Goal: Task Accomplishment & Management: Use online tool/utility

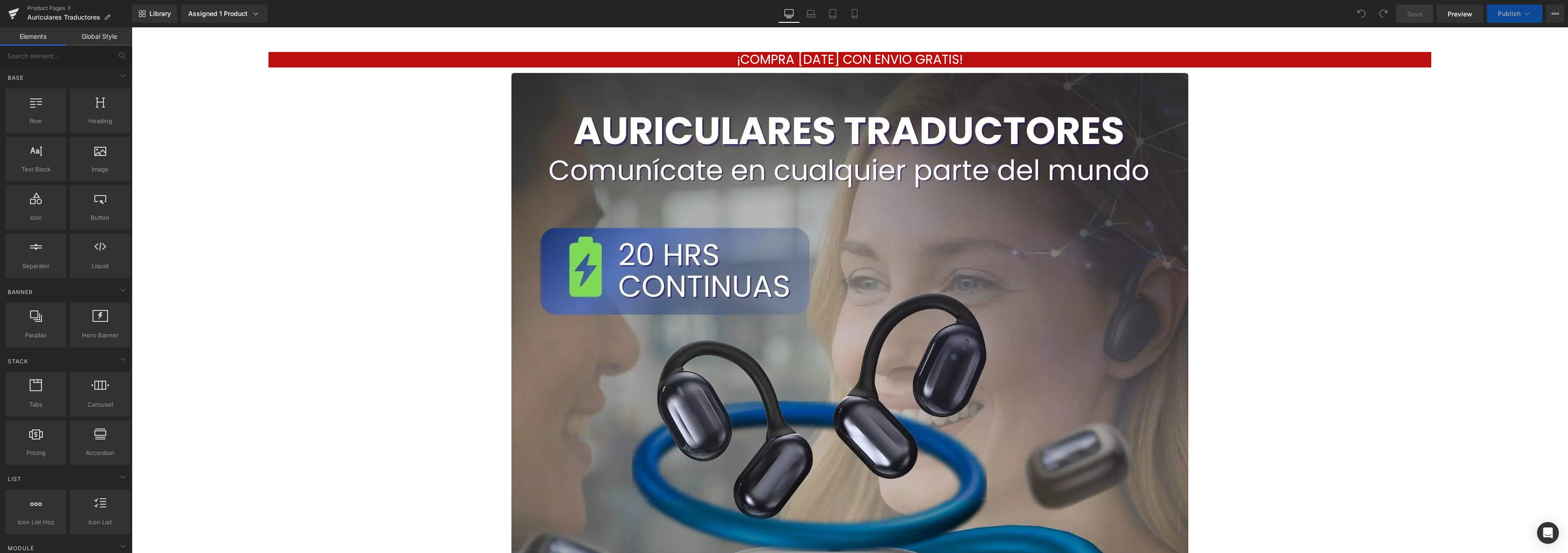
click at [854, 23] on div "Library Assigned 1 Product Product Preview Auriculares Traductor con IA en Tiem…" at bounding box center [850, 13] width 1436 height 27
click at [854, 17] on icon at bounding box center [855, 14] width 5 height 9
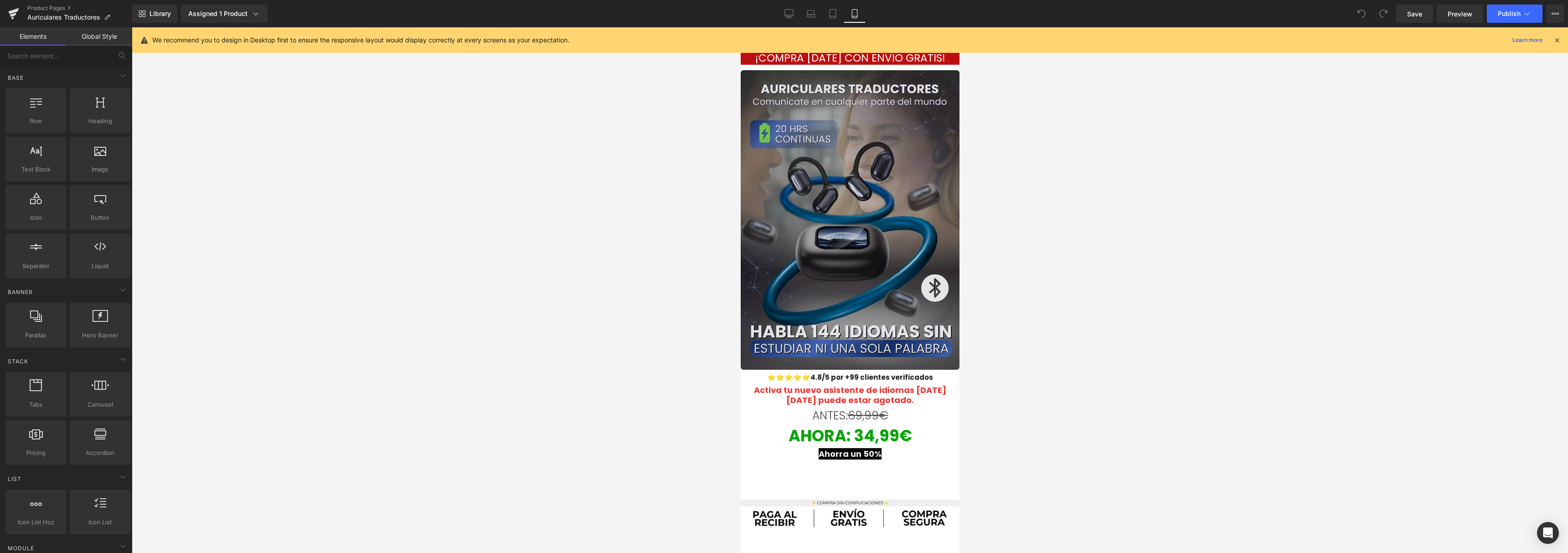
click at [821, 189] on img at bounding box center [849, 220] width 219 height 300
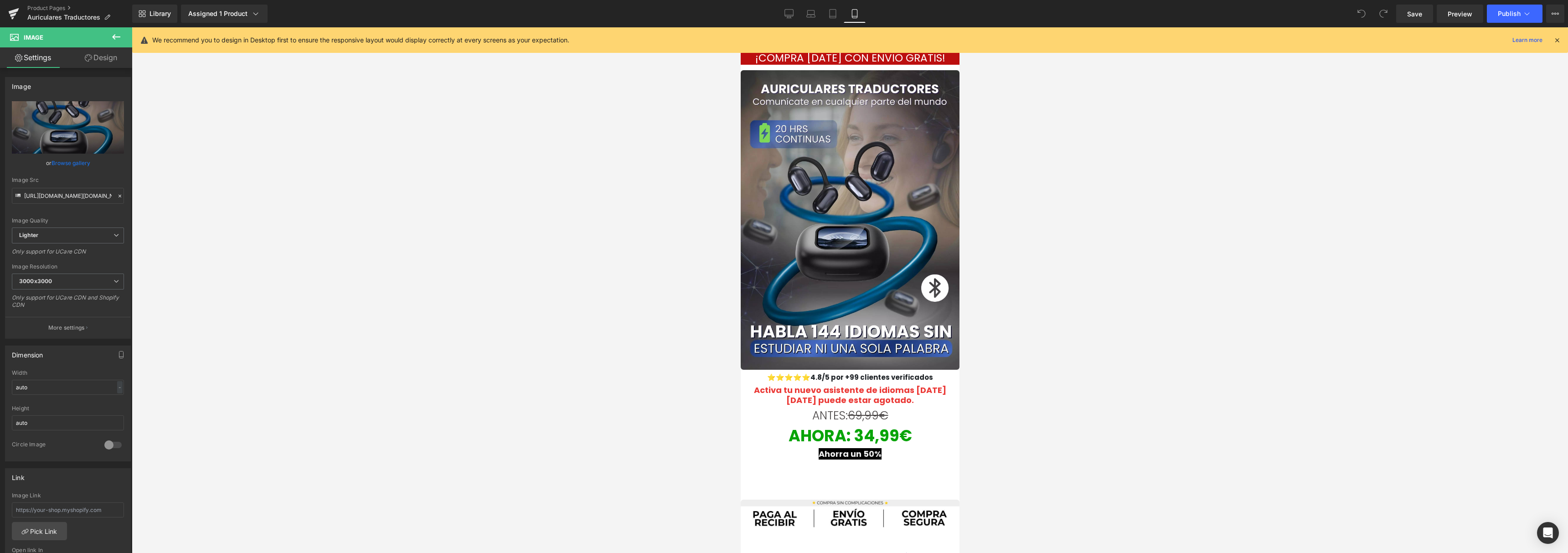
click at [117, 43] on button at bounding box center [116, 37] width 32 height 20
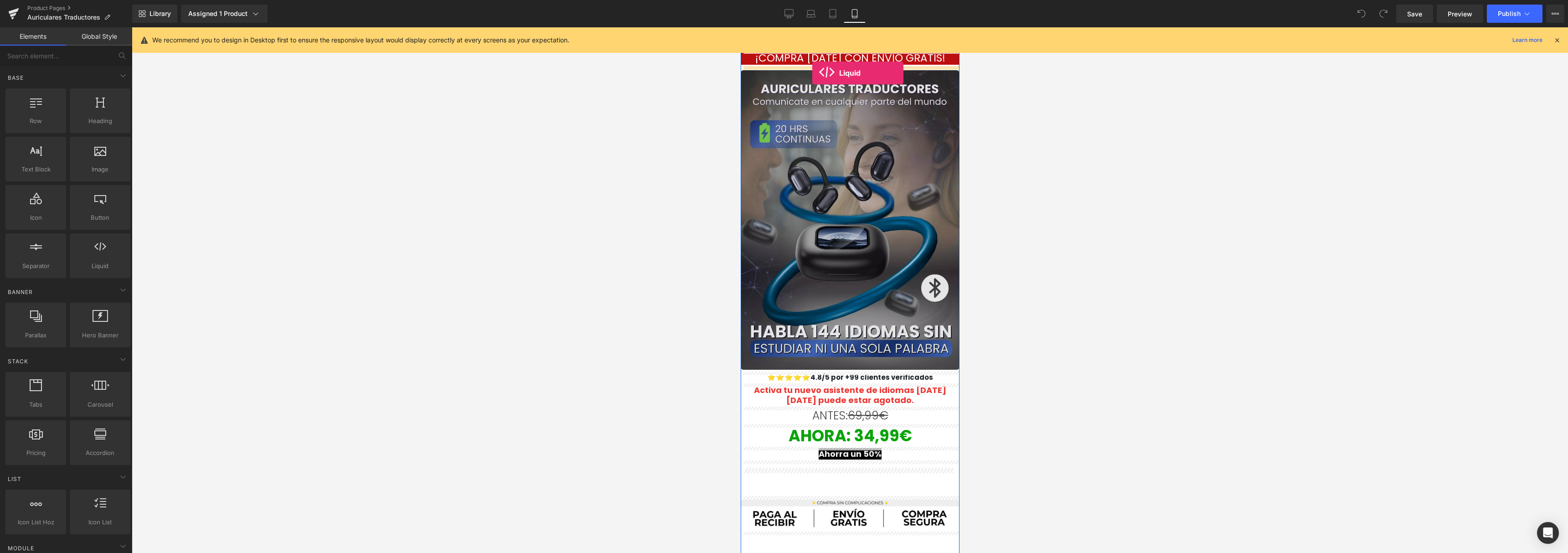
drag, startPoint x: 844, startPoint y: 287, endPoint x: 812, endPoint y: 73, distance: 216.4
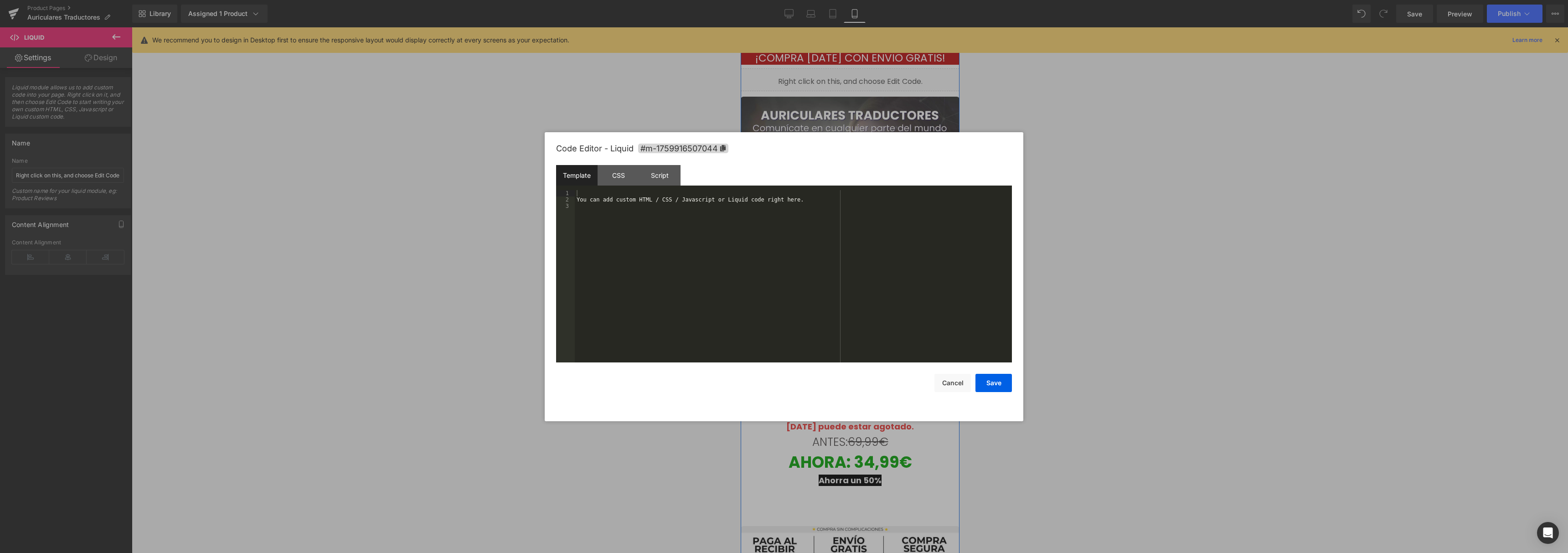
click at [858, 79] on icon at bounding box center [860, 77] width 5 height 5
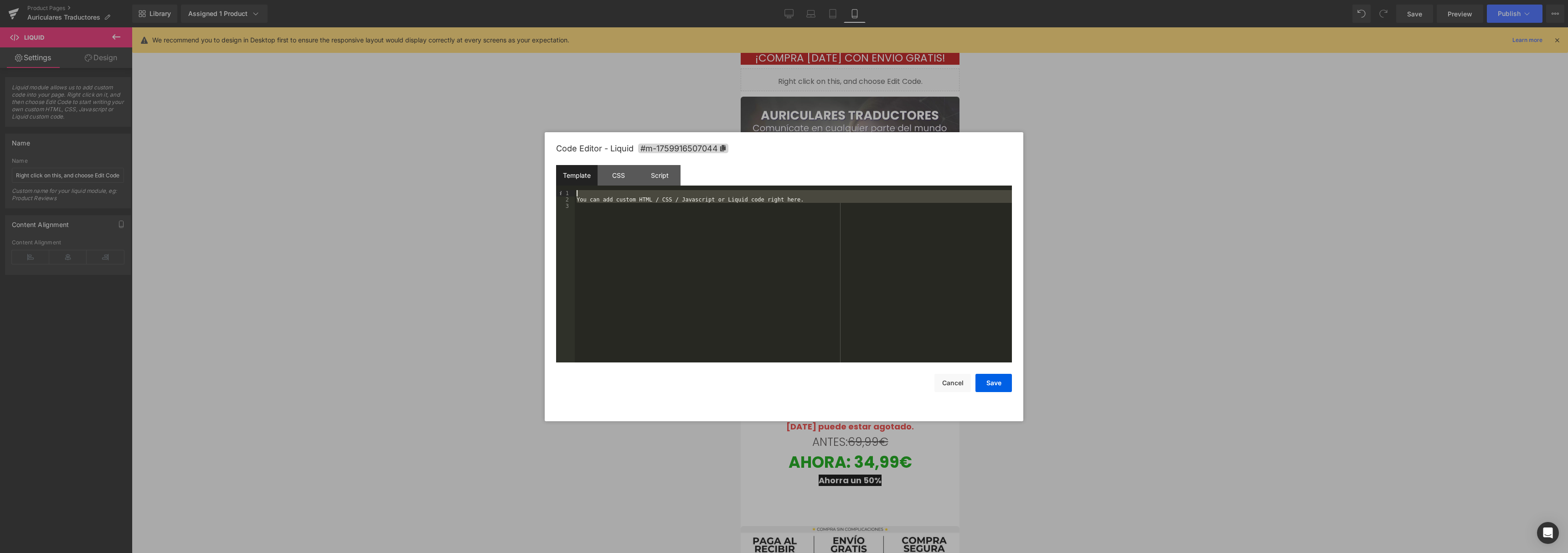
drag, startPoint x: 850, startPoint y: 219, endPoint x: 523, endPoint y: 185, distance: 328.8
click at [523, 185] on body "Liquid You are previewing how the will restyle your page. You can not edit Elem…" at bounding box center [784, 276] width 1568 height 553
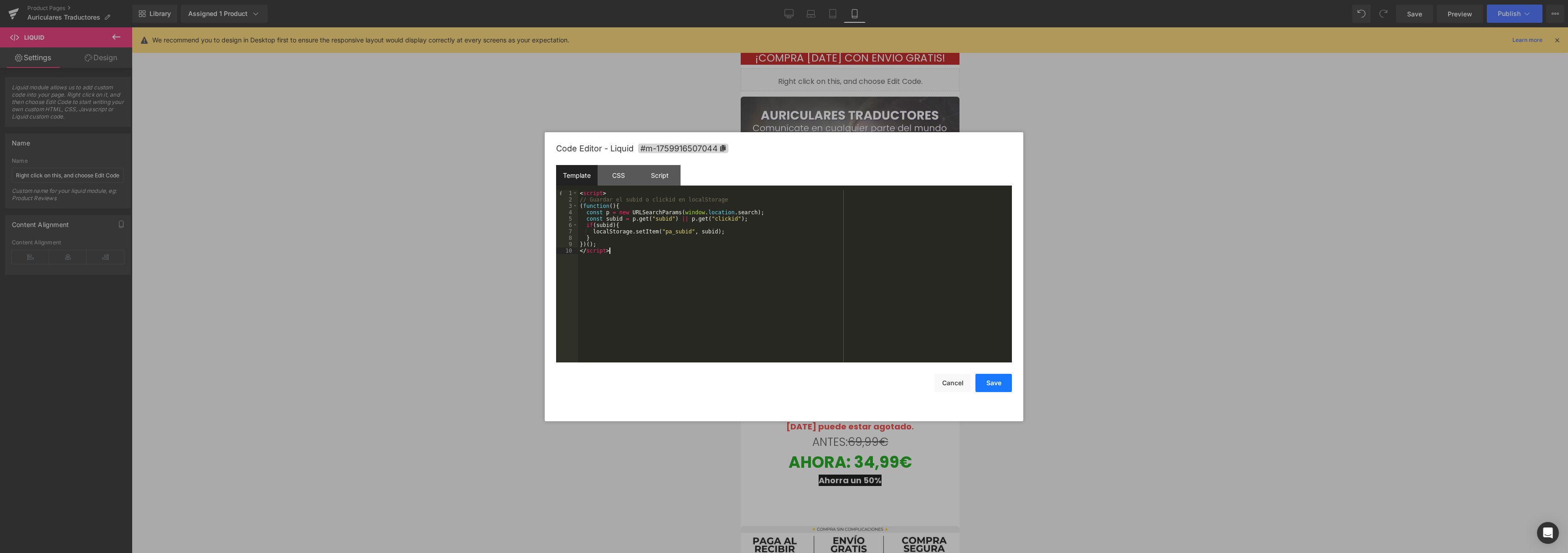
click at [985, 380] on button "Save" at bounding box center [994, 383] width 37 height 18
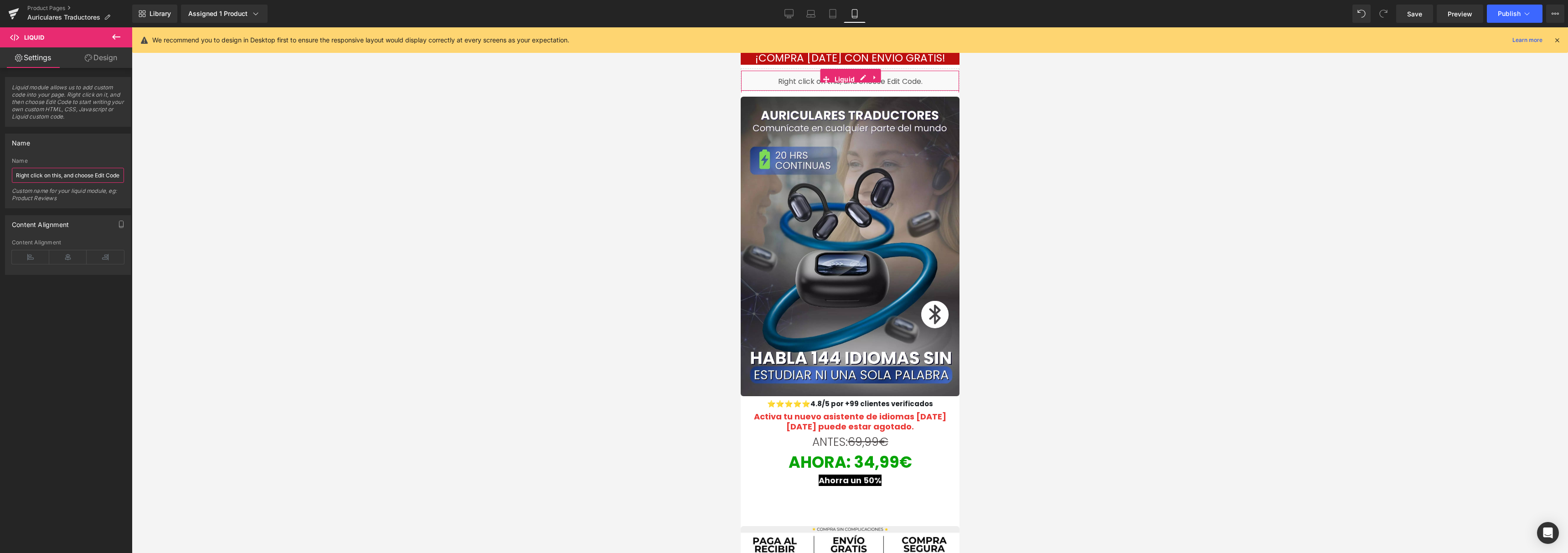
click at [89, 177] on input "Right click on this, and choose Edit Code." at bounding box center [68, 175] width 112 height 15
type input "Propellers ads."
click at [317, 153] on div at bounding box center [850, 290] width 1437 height 526
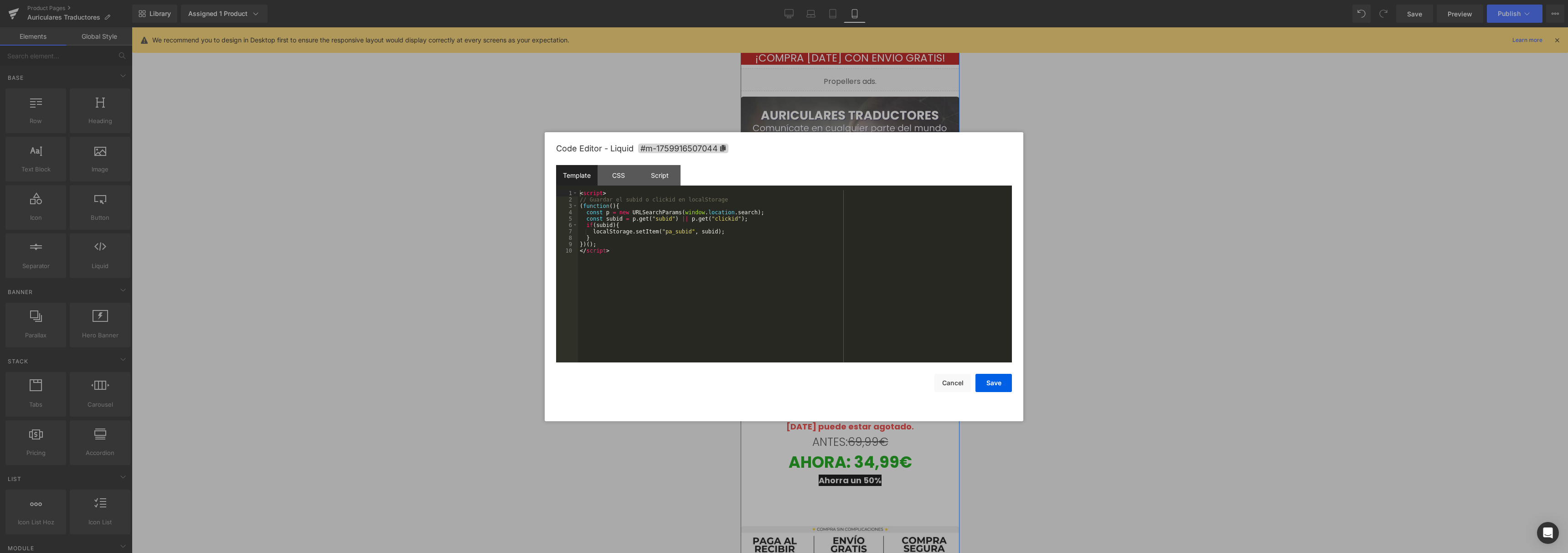
click at [861, 77] on div "Liquid" at bounding box center [849, 79] width 219 height 23
click at [951, 379] on button "Cancel" at bounding box center [953, 383] width 37 height 18
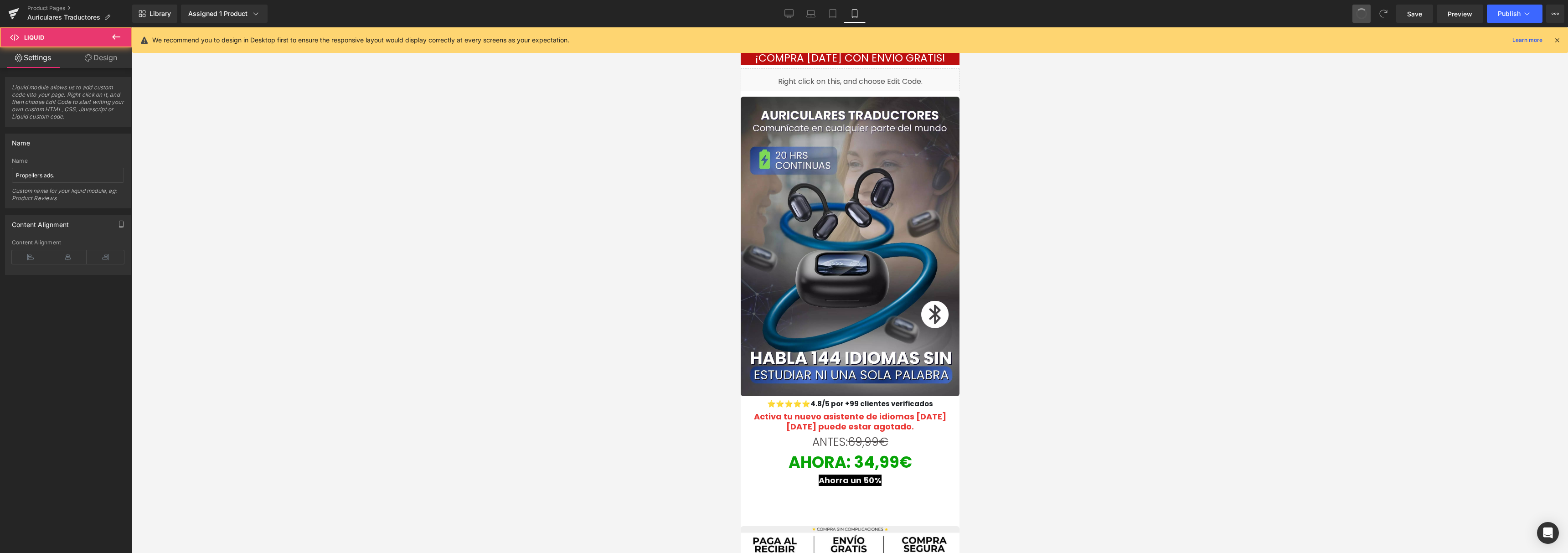
type input "Right click on this, and choose Edit Code."
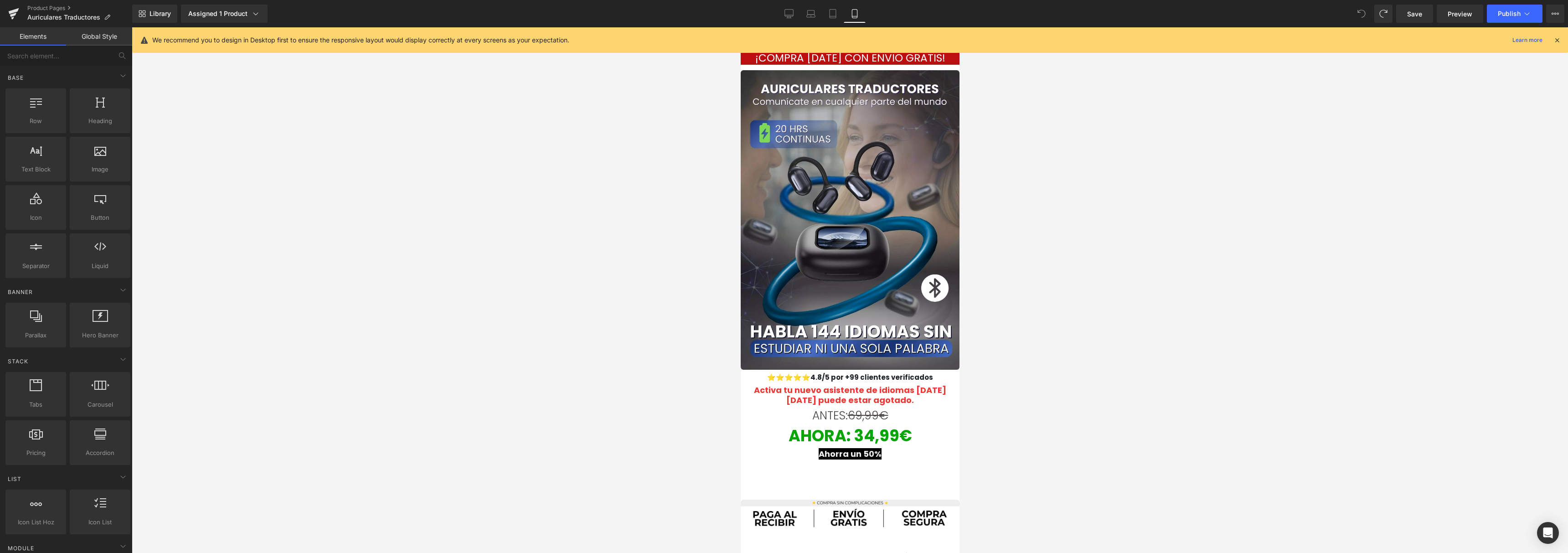
click at [1359, 17] on icon at bounding box center [1361, 13] width 8 height 8
click at [9, 12] on icon at bounding box center [13, 11] width 10 height 6
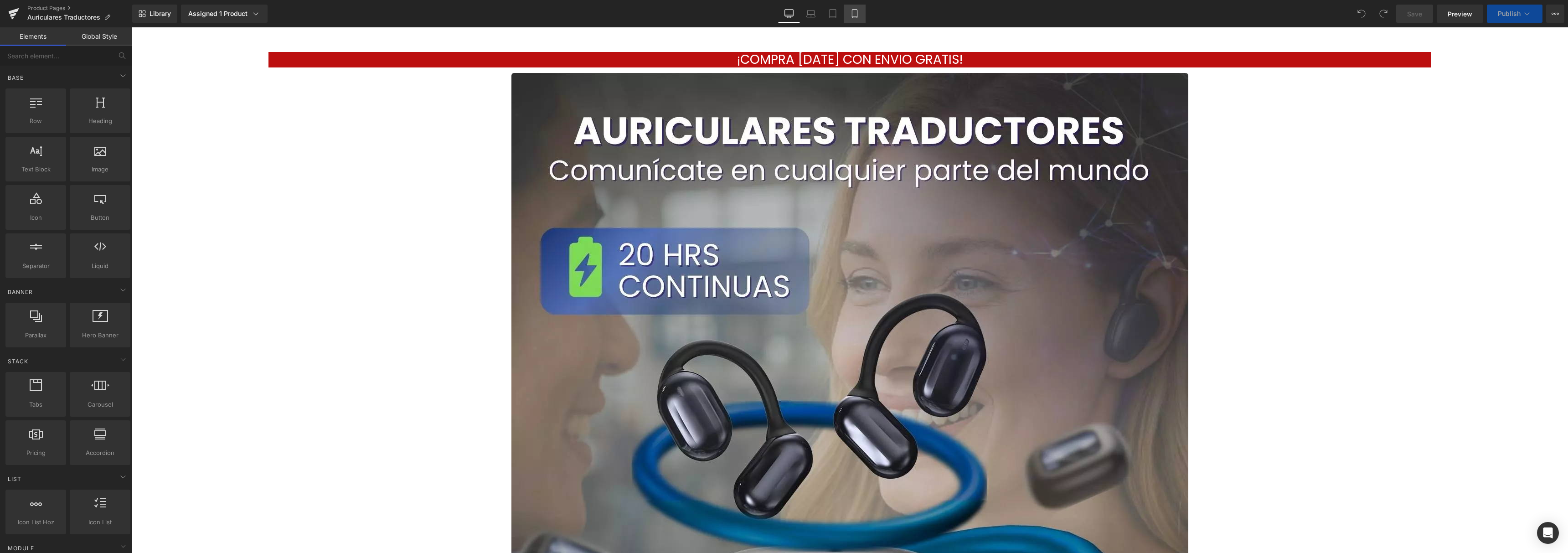
click at [859, 15] on icon at bounding box center [855, 13] width 9 height 9
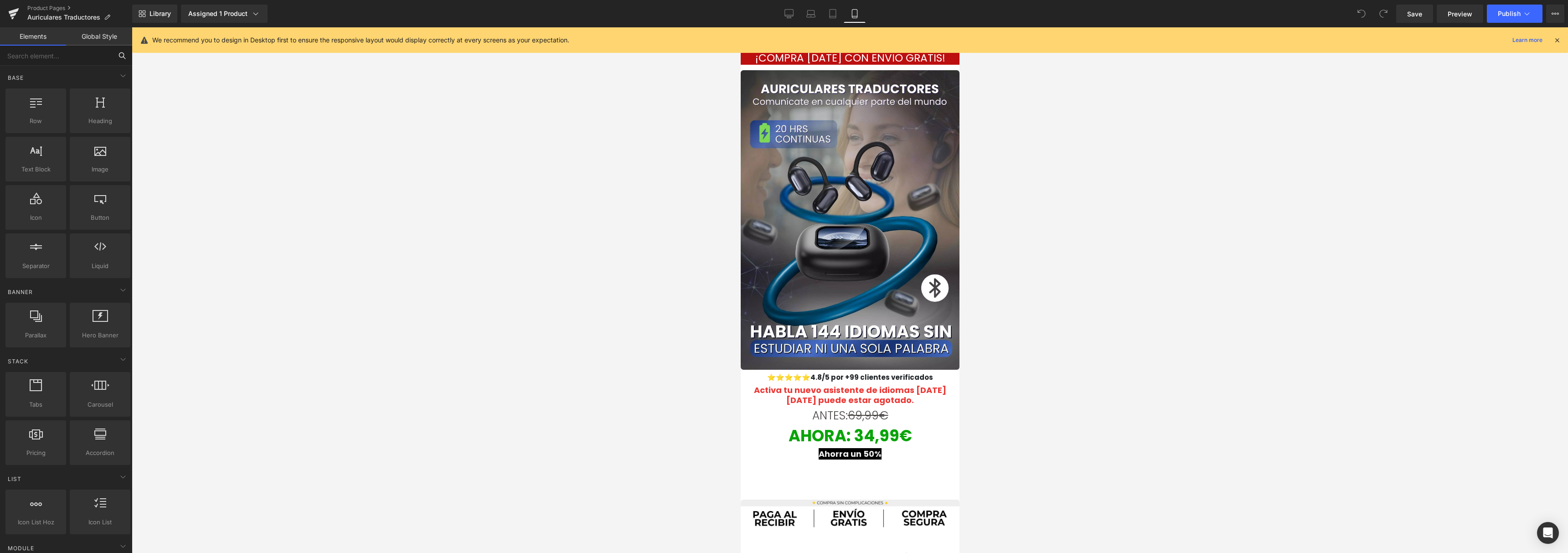
click at [66, 51] on input "text" at bounding box center [56, 55] width 112 height 20
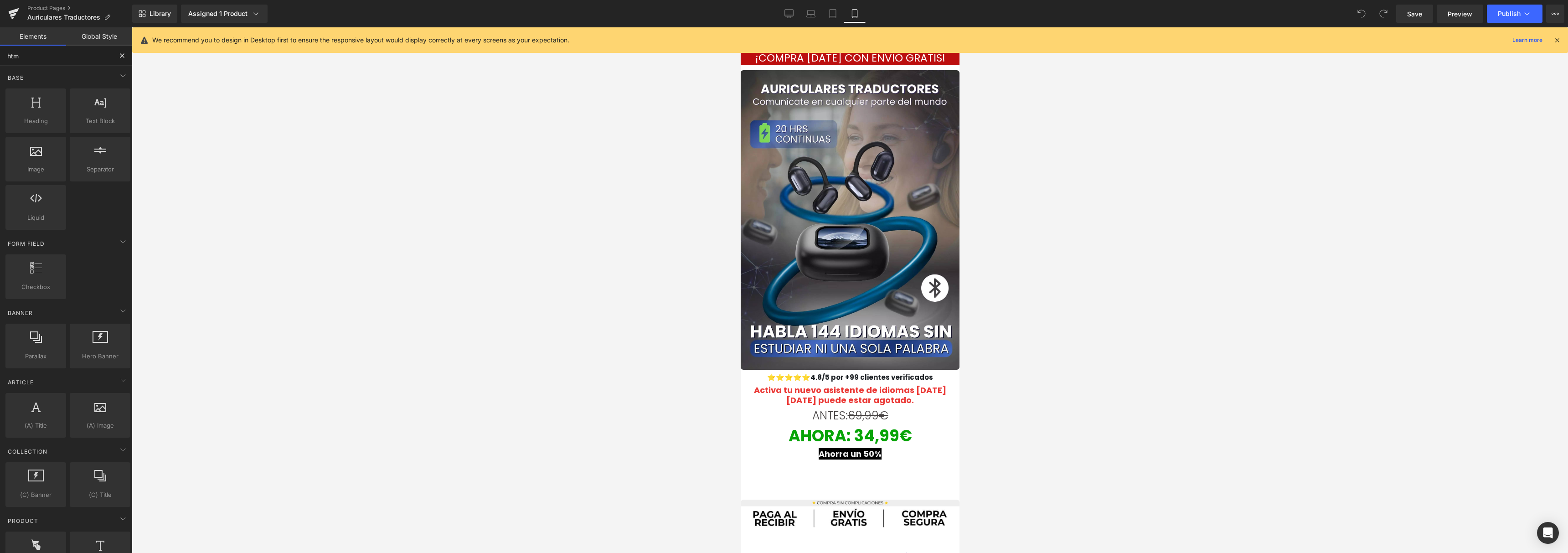
type input "html"
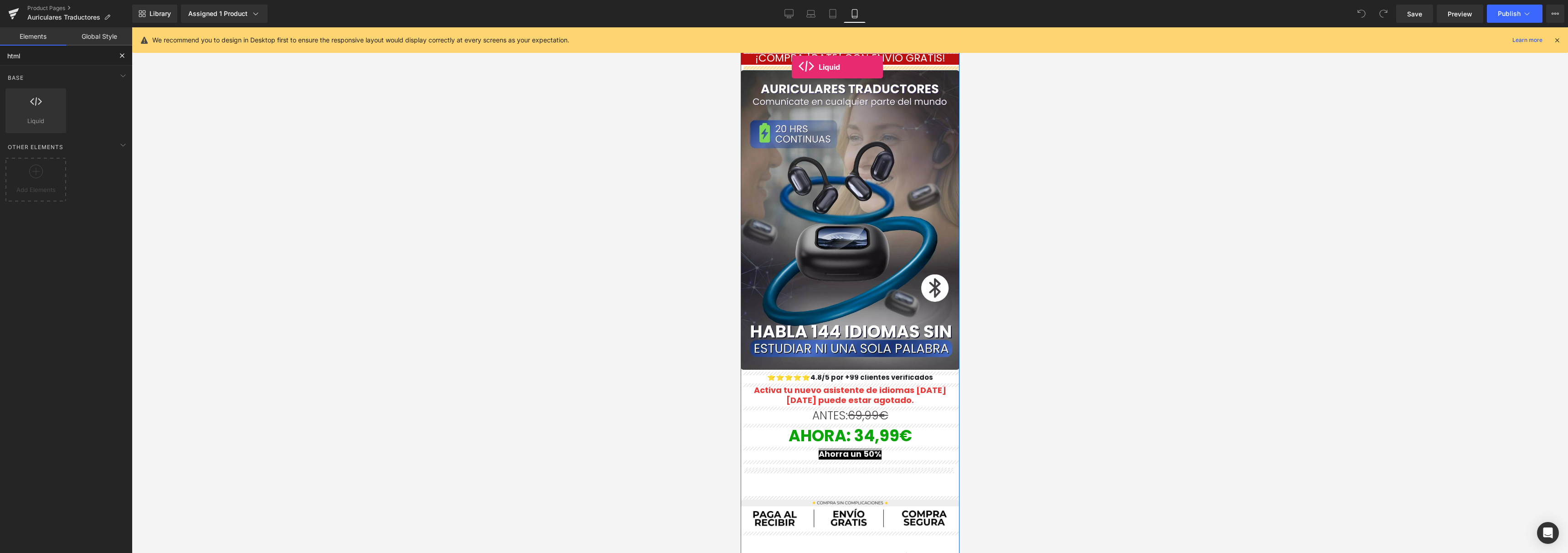
drag, startPoint x: 770, startPoint y: 150, endPoint x: 791, endPoint y: 67, distance: 85.6
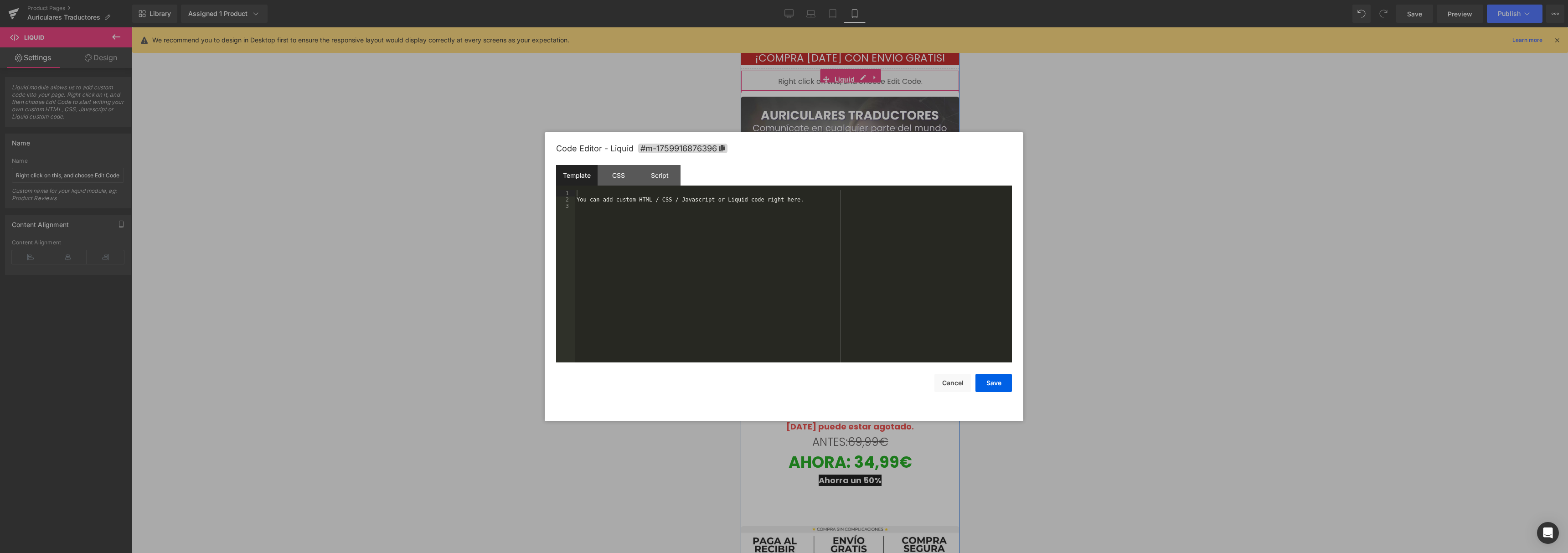
click at [859, 74] on div "Liquid" at bounding box center [849, 79] width 219 height 23
click at [581, 207] on div "You can add custom HTML / CSS / Javascript or Liquid code right here." at bounding box center [793, 283] width 437 height 185
click at [585, 194] on div "You can add custom HTML / CSS / Javascript or Liquid code right here." at bounding box center [793, 283] width 437 height 185
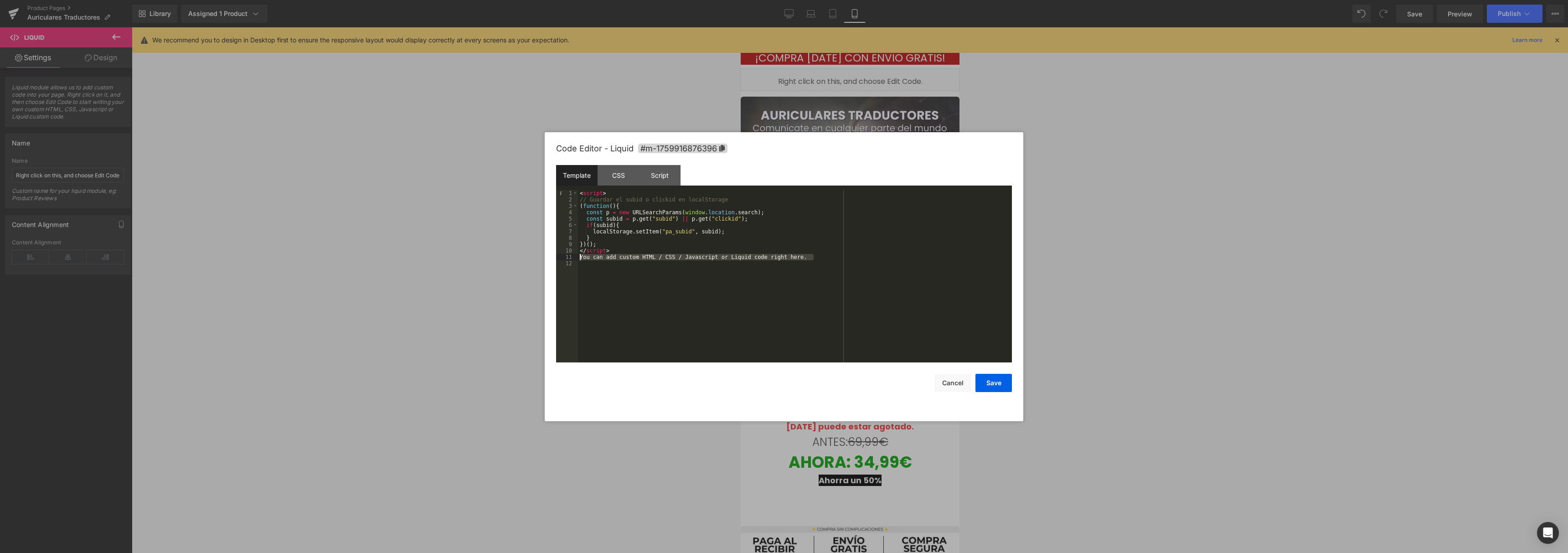
drag, startPoint x: 833, startPoint y: 257, endPoint x: 558, endPoint y: 259, distance: 275.0
click at [558, 259] on pre "1 2 3 4 5 6 7 8 9 10 11 12 < script > // Guardar el subid o clickid en localSto…" at bounding box center [784, 276] width 456 height 172
click at [996, 375] on button "Save" at bounding box center [994, 383] width 37 height 18
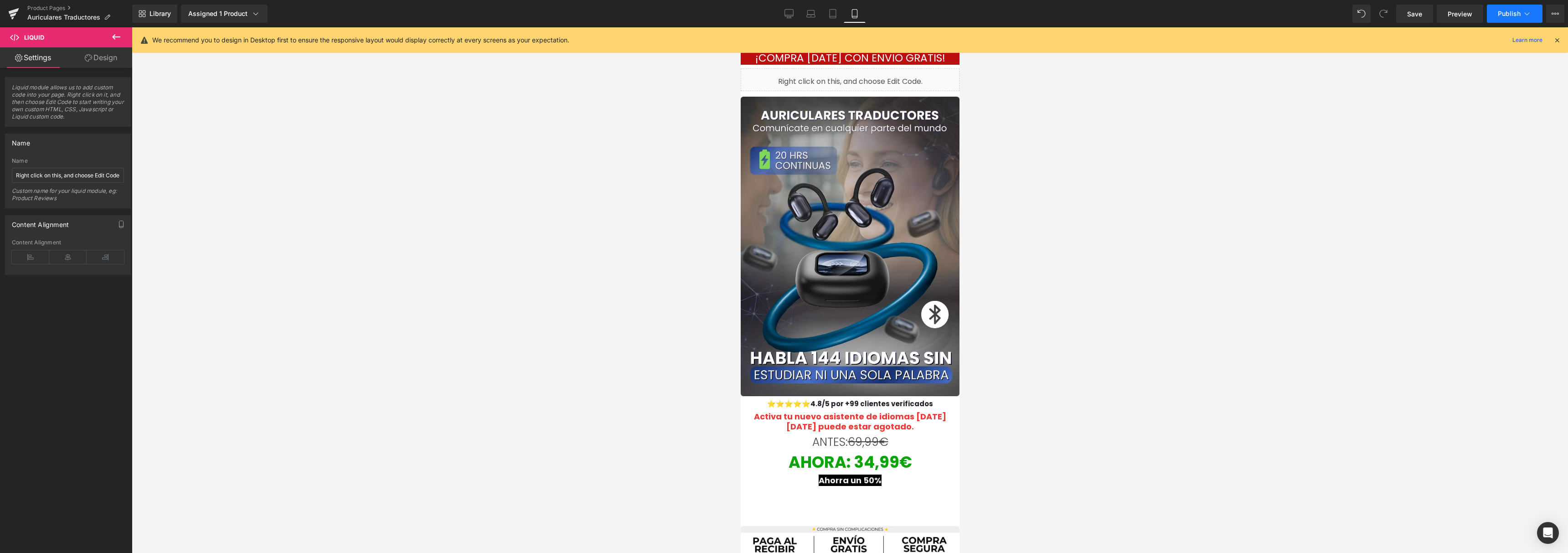
click at [1509, 17] on span "Publish" at bounding box center [1509, 13] width 23 height 7
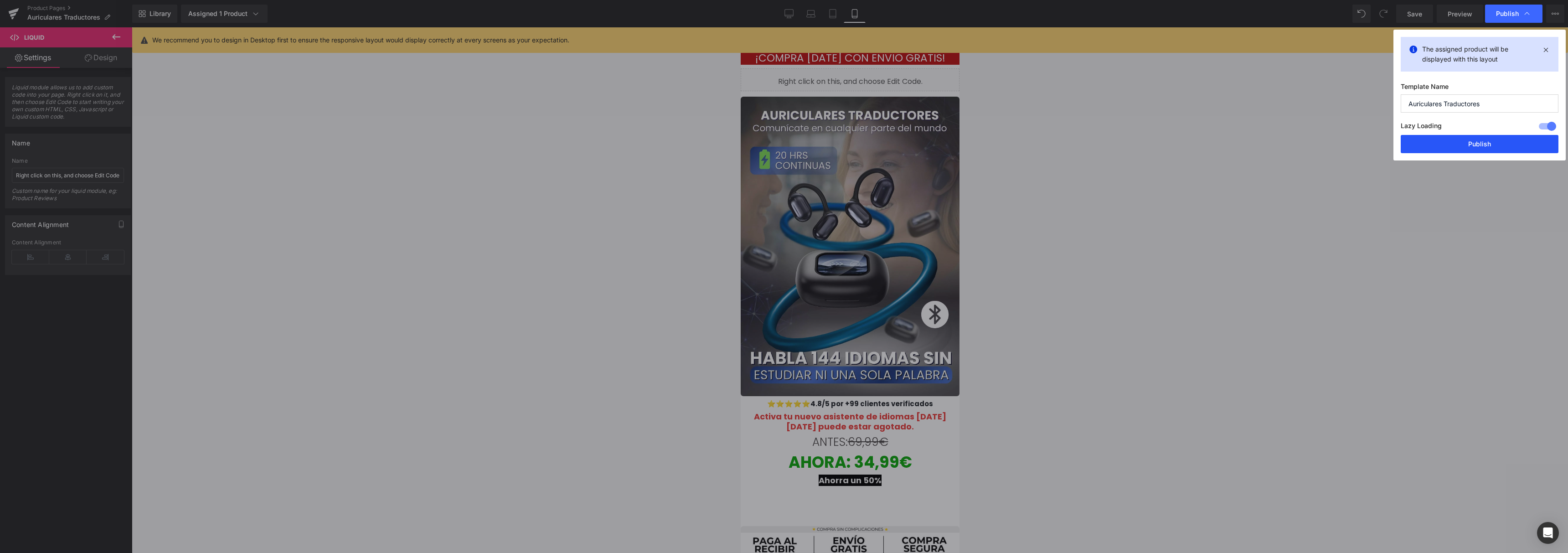
click at [1476, 151] on button "Publish" at bounding box center [1479, 144] width 158 height 18
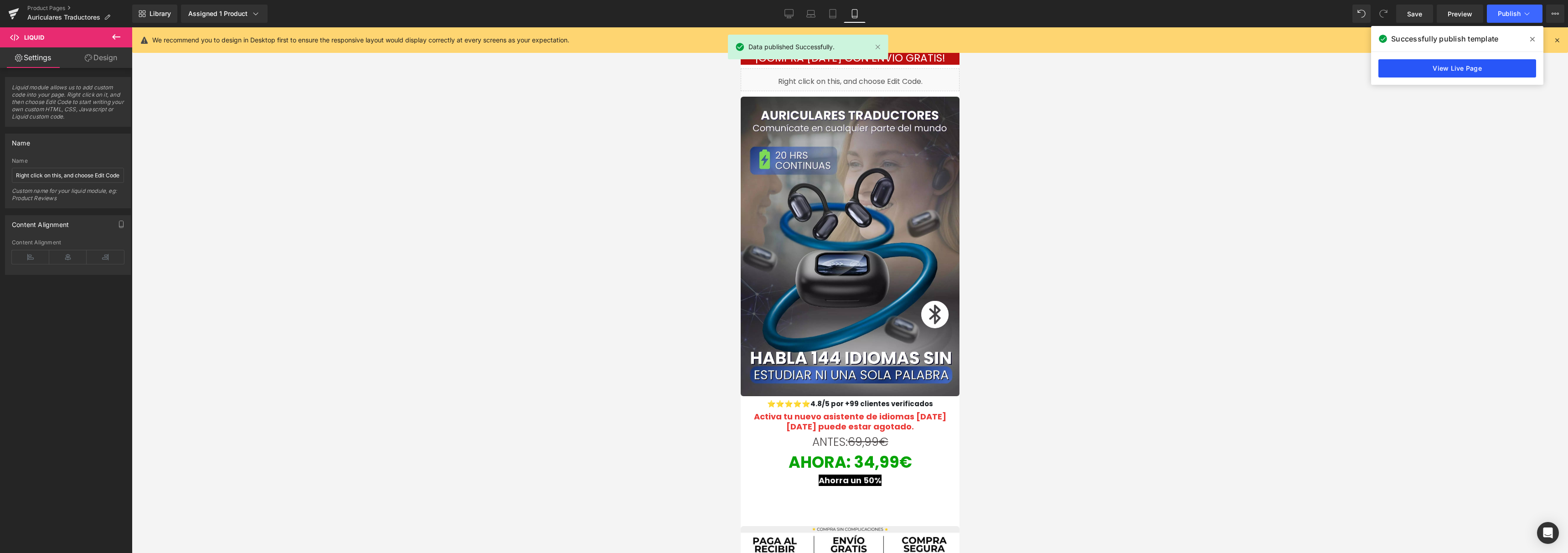
click at [1458, 66] on link "View Live Page" at bounding box center [1457, 68] width 158 height 18
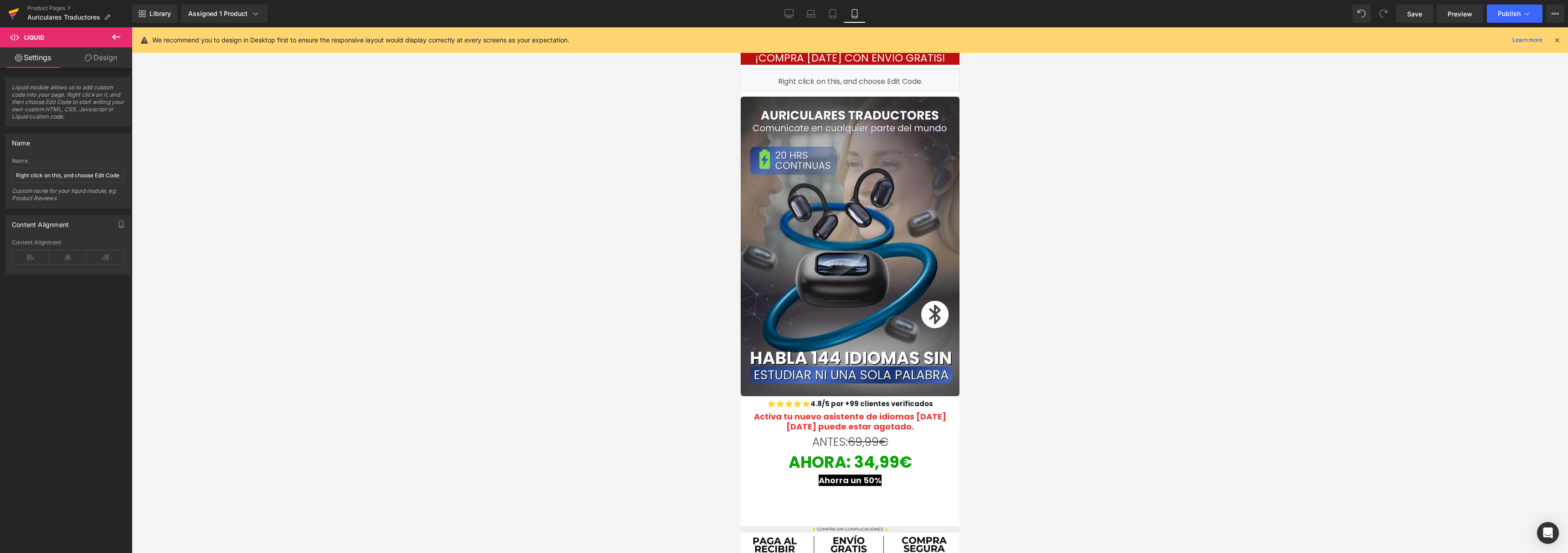
click at [15, 9] on icon at bounding box center [13, 11] width 10 height 6
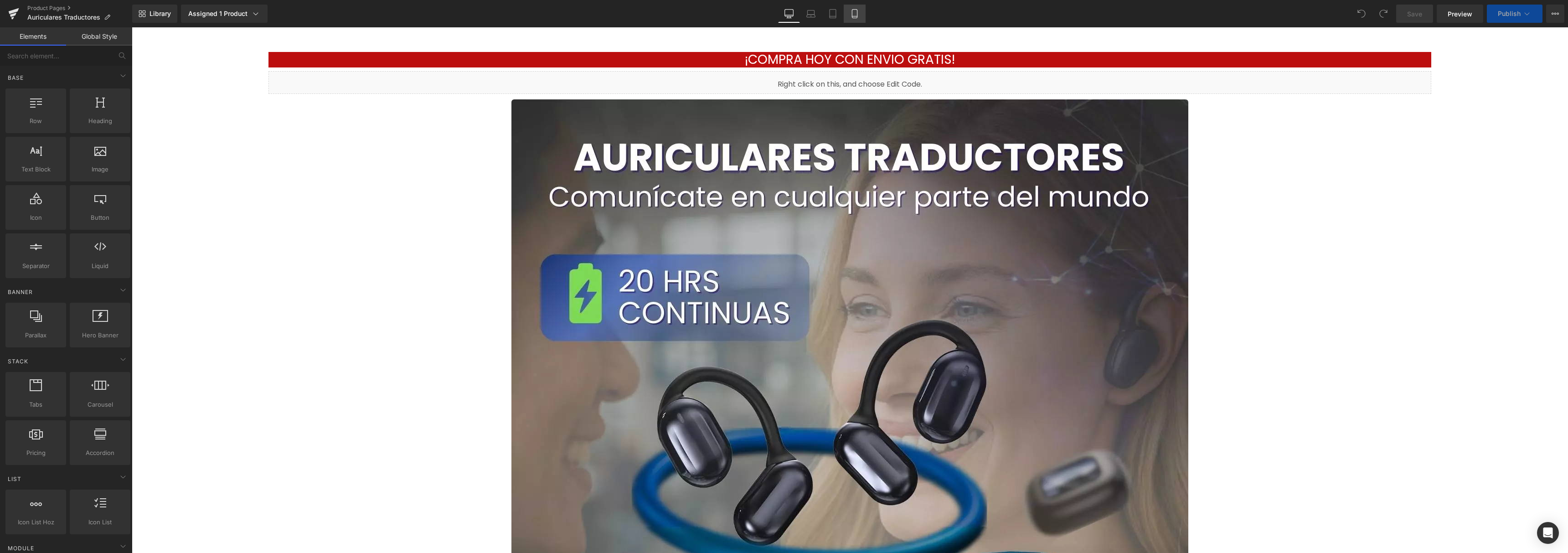
click at [858, 10] on icon at bounding box center [855, 13] width 9 height 9
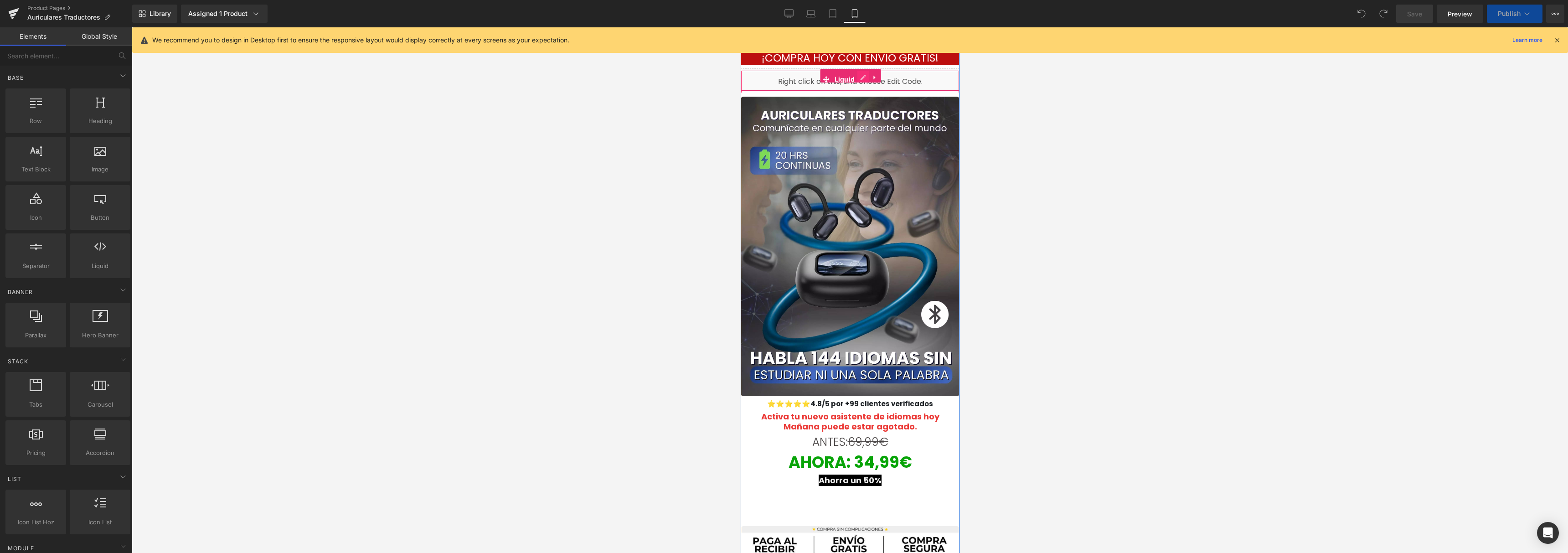
click at [861, 77] on div "Liquid" at bounding box center [849, 79] width 219 height 23
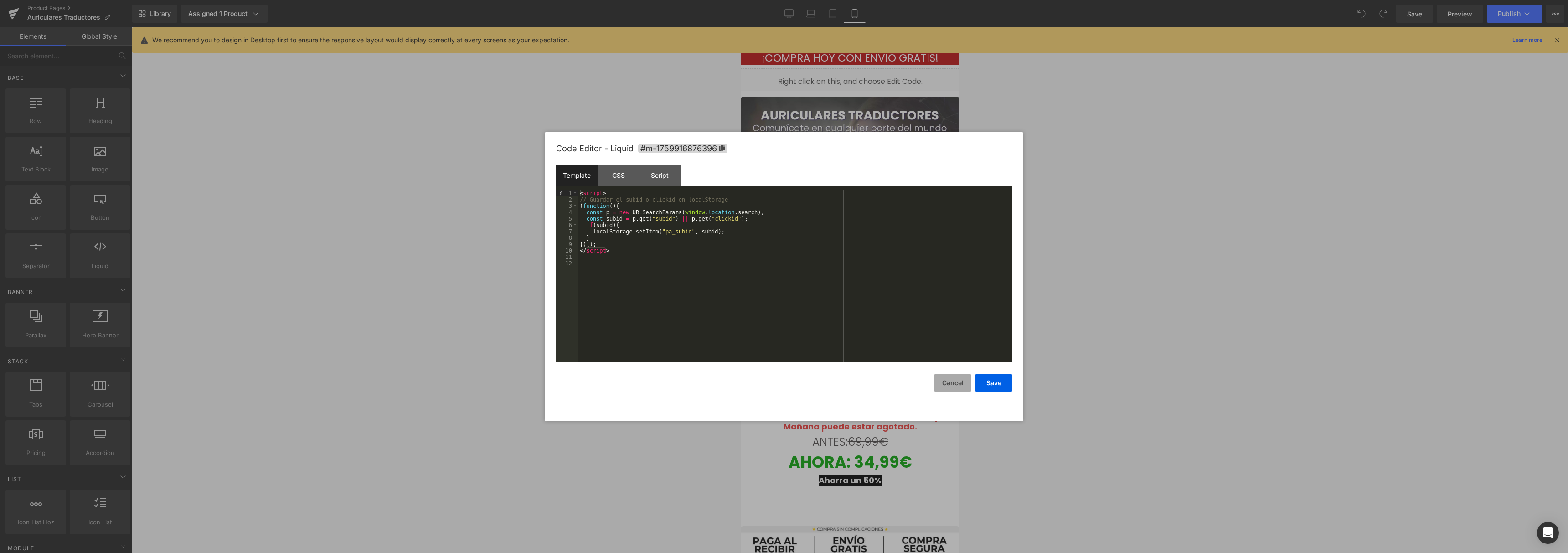
click at [939, 387] on button "Cancel" at bounding box center [953, 383] width 37 height 18
drag, startPoint x: 854, startPoint y: 79, endPoint x: 1594, endPoint y: 107, distance: 740.5
click at [854, 79] on div "Liquid" at bounding box center [849, 79] width 219 height 23
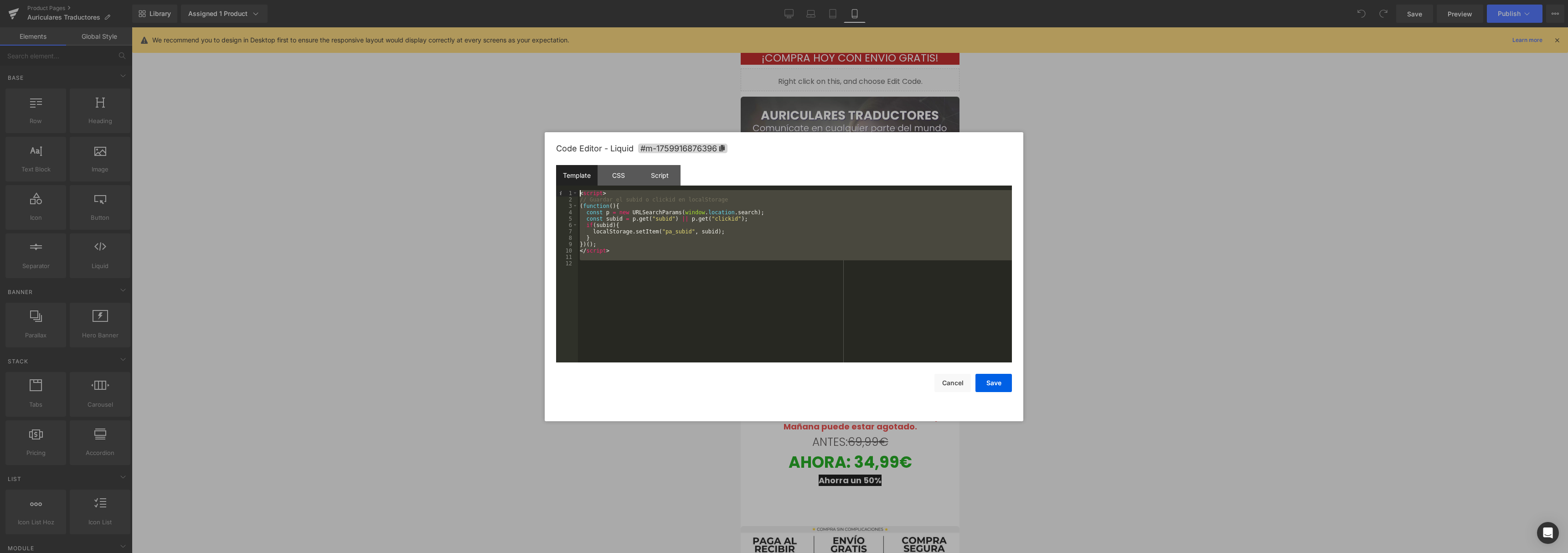
drag, startPoint x: 700, startPoint y: 264, endPoint x: 539, endPoint y: 166, distance: 188.5
click at [539, 166] on body "You are previewing how the will restyle your page. You can not edit Elements in…" at bounding box center [784, 276] width 1568 height 553
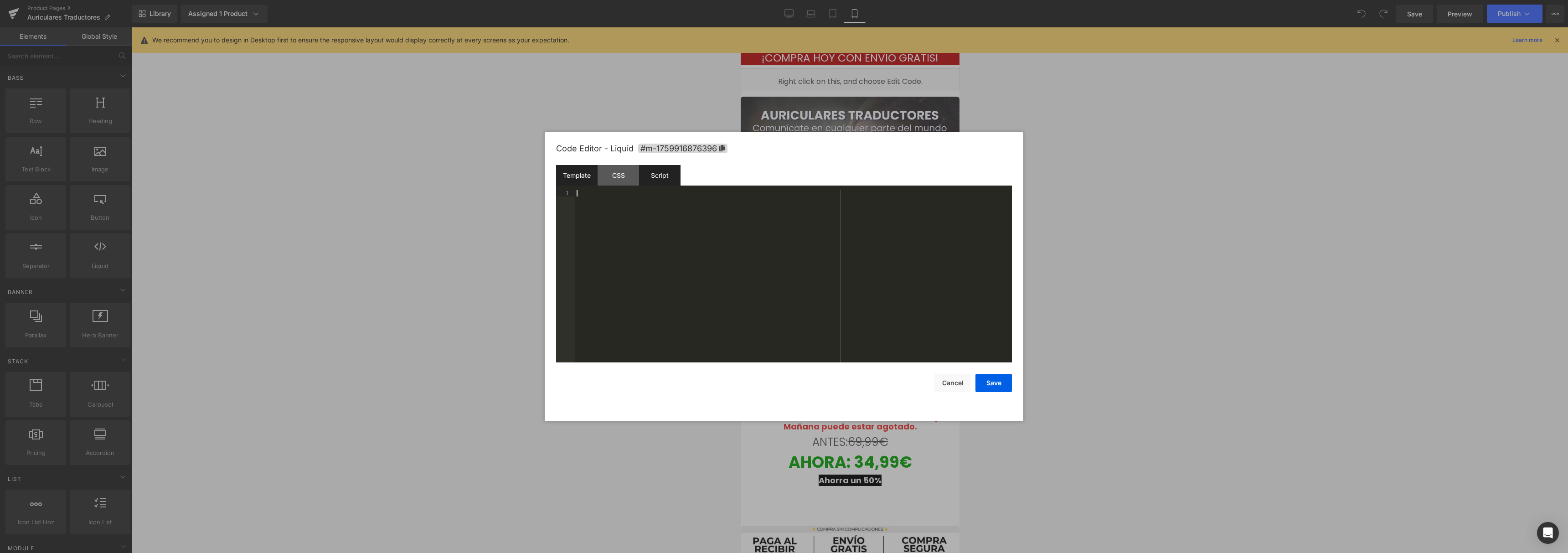
click at [657, 177] on div "Script" at bounding box center [660, 175] width 41 height 21
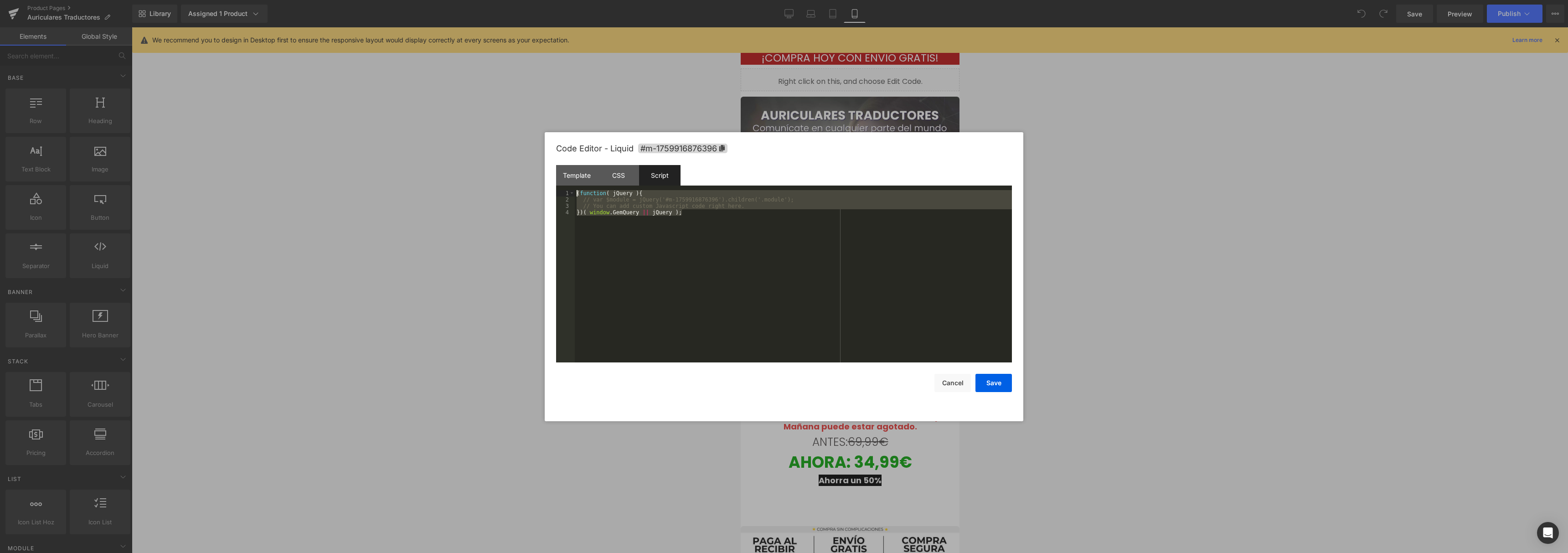
drag, startPoint x: 698, startPoint y: 245, endPoint x: 513, endPoint y: 167, distance: 200.8
click at [513, 167] on body "You are previewing how the will restyle your page. You can not edit Elements in…" at bounding box center [784, 276] width 1568 height 553
click at [721, 205] on div "( function ( jQuery ) { // var $module = jQuery('#m-1759916876396').children('.…" at bounding box center [793, 283] width 437 height 185
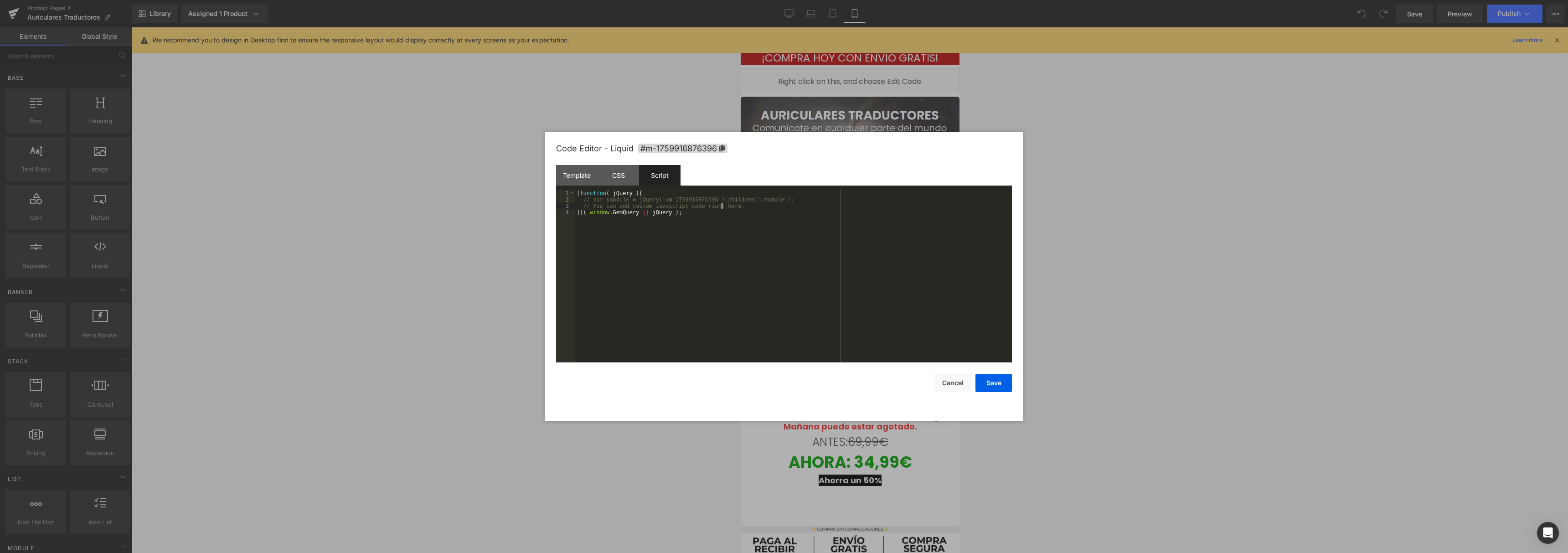
click at [718, 199] on div "( function ( jQuery ) { // var $module = jQuery('#m-1759916876396').children('.…" at bounding box center [793, 283] width 437 height 185
click at [581, 178] on div "Template" at bounding box center [577, 175] width 41 height 21
click at [611, 179] on div "CSS" at bounding box center [618, 175] width 41 height 21
click at [659, 179] on div "Script" at bounding box center [660, 175] width 41 height 21
click at [581, 200] on div "( function ( jQuery ) { // var $module = jQuery('#m-1759916876396').children('.…" at bounding box center [793, 283] width 437 height 185
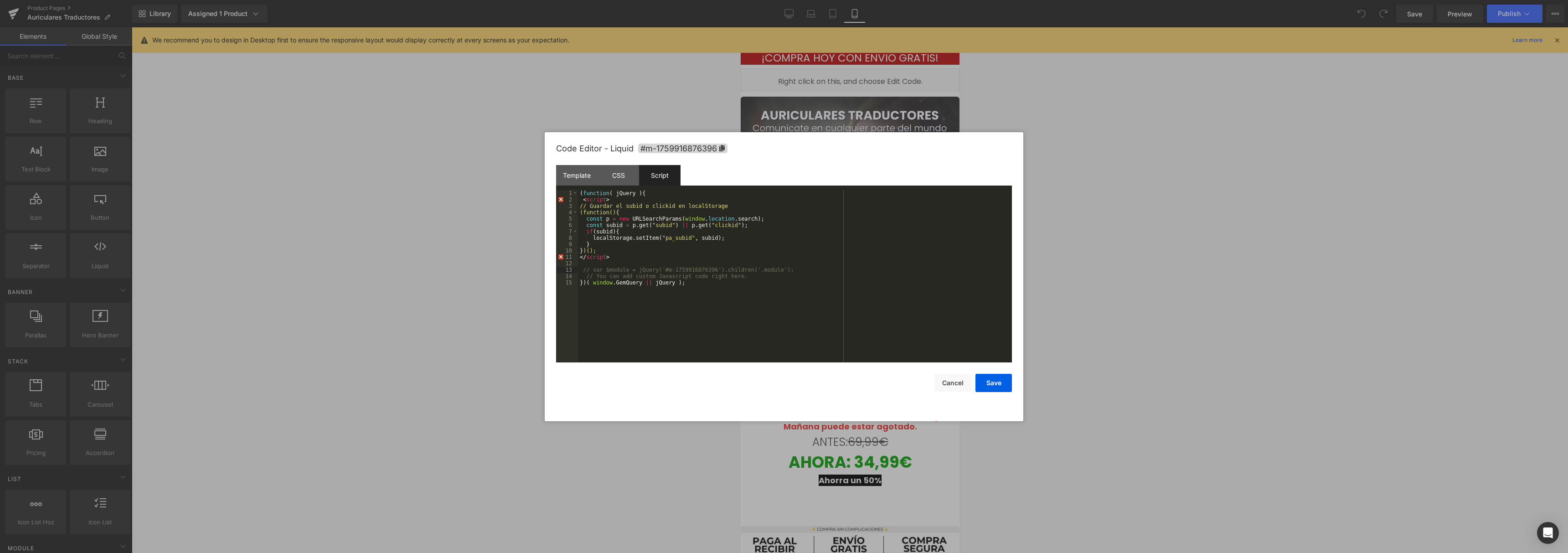
click at [758, 308] on div "( function ( jQuery ) { < script > // Guardar el subid o clickid en localStorag…" at bounding box center [795, 283] width 434 height 185
drag, startPoint x: 623, startPoint y: 197, endPoint x: 577, endPoint y: 197, distance: 46.0
click at [577, 197] on pre "1 2 3 4 5 6 7 8 9 10 11 12 13 14 15 ( function ( jQuery ) { < script > // Guard…" at bounding box center [784, 276] width 456 height 172
drag, startPoint x: 620, startPoint y: 255, endPoint x: 564, endPoint y: 260, distance: 56.2
click at [564, 260] on pre "1 2 3 4 5 6 7 8 9 10 11 12 13 14 15 ( function ( jQuery ) { // Guardar el subid…" at bounding box center [784, 276] width 456 height 172
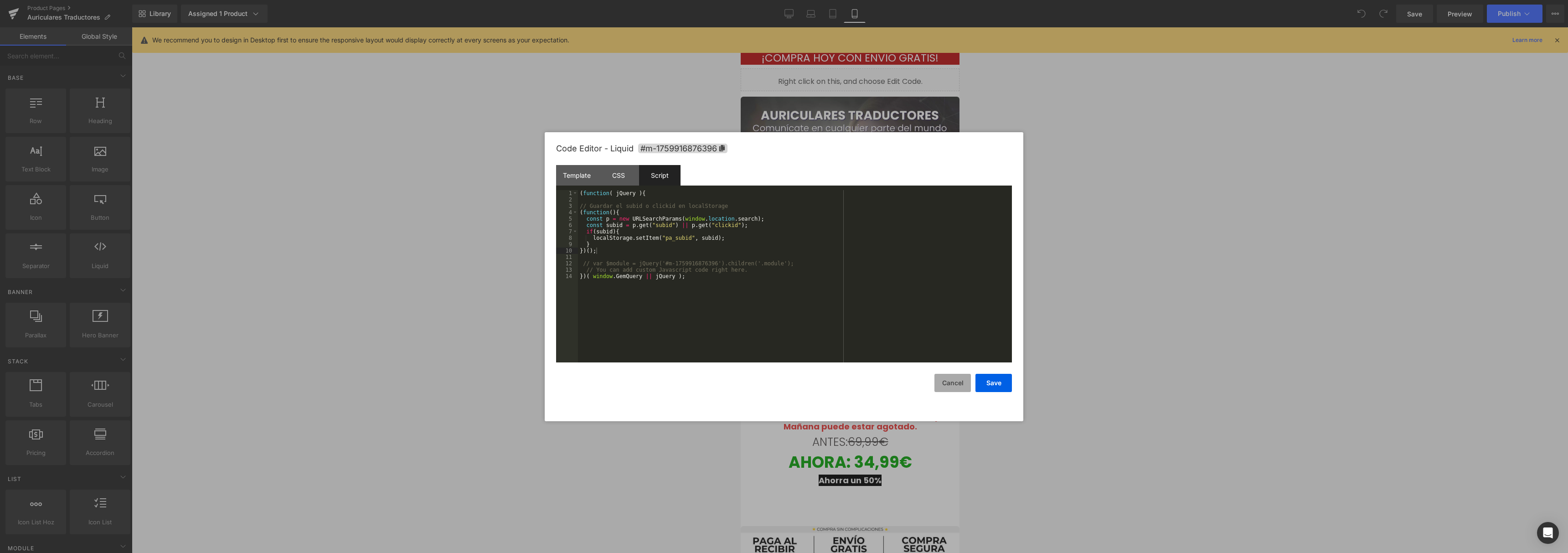
click at [947, 390] on button "Cancel" at bounding box center [953, 383] width 37 height 18
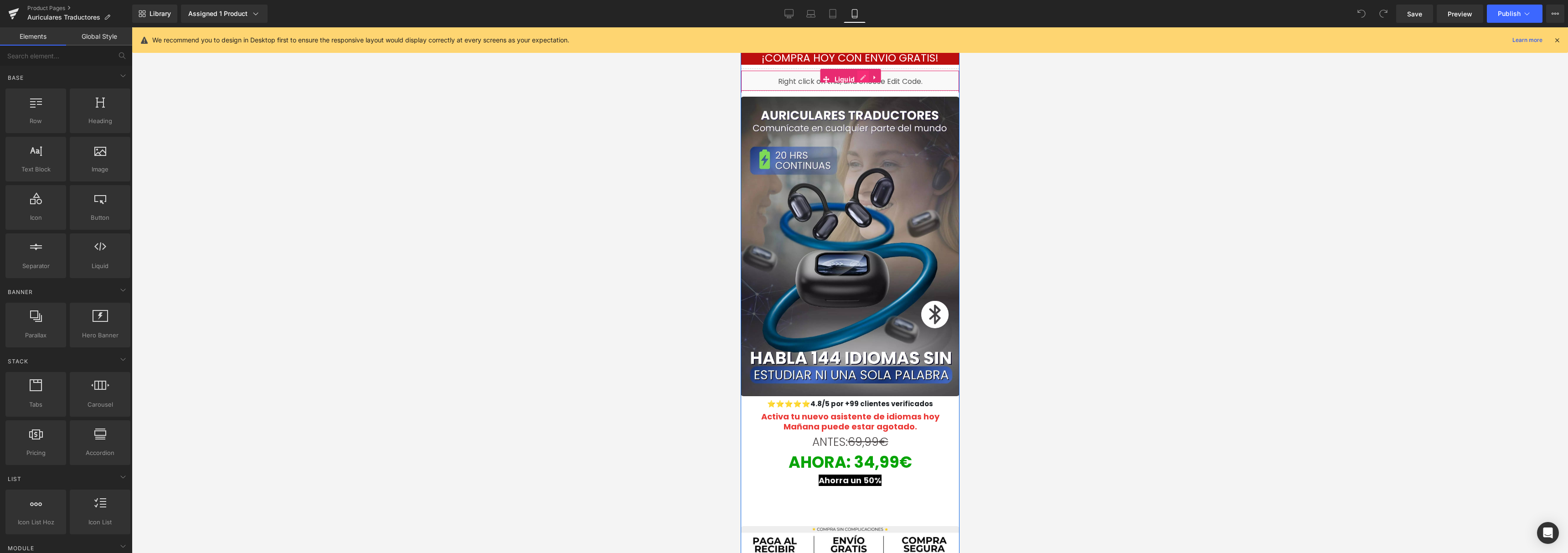
click at [856, 79] on div "Liquid" at bounding box center [849, 79] width 219 height 23
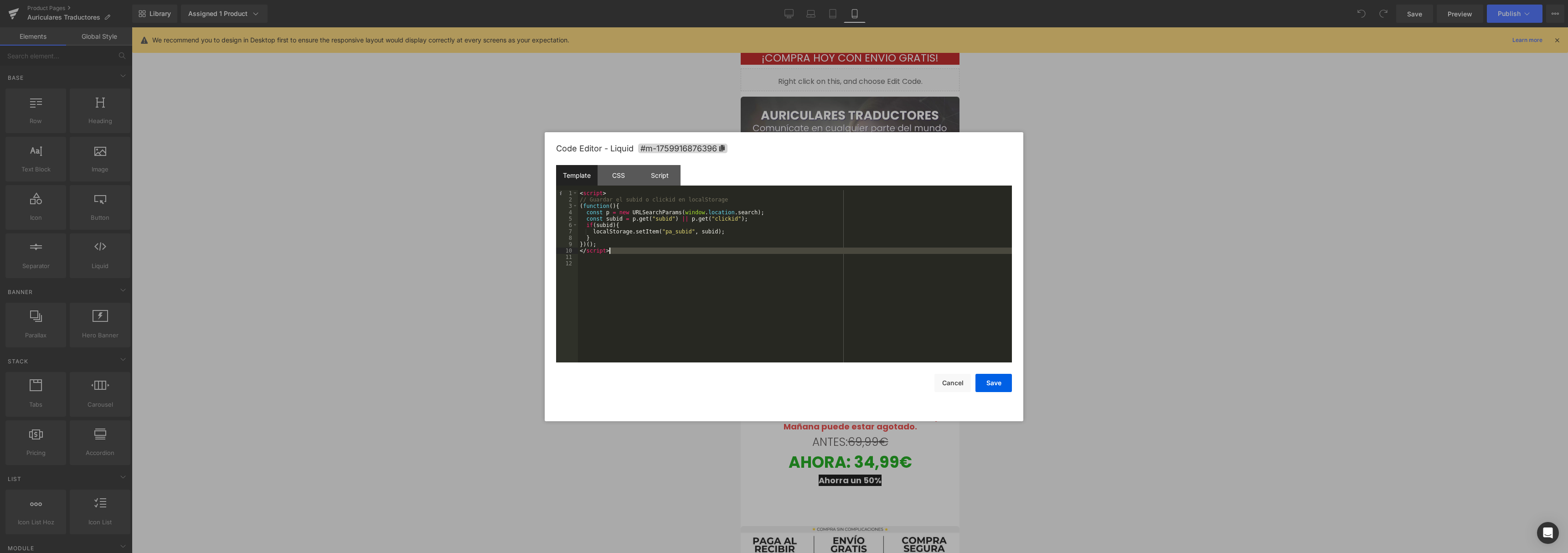
drag, startPoint x: 631, startPoint y: 259, endPoint x: 509, endPoint y: 158, distance: 158.4
click at [509, 158] on body "You are previewing how the will restyle your page. You can not edit Elements in…" at bounding box center [784, 276] width 1568 height 553
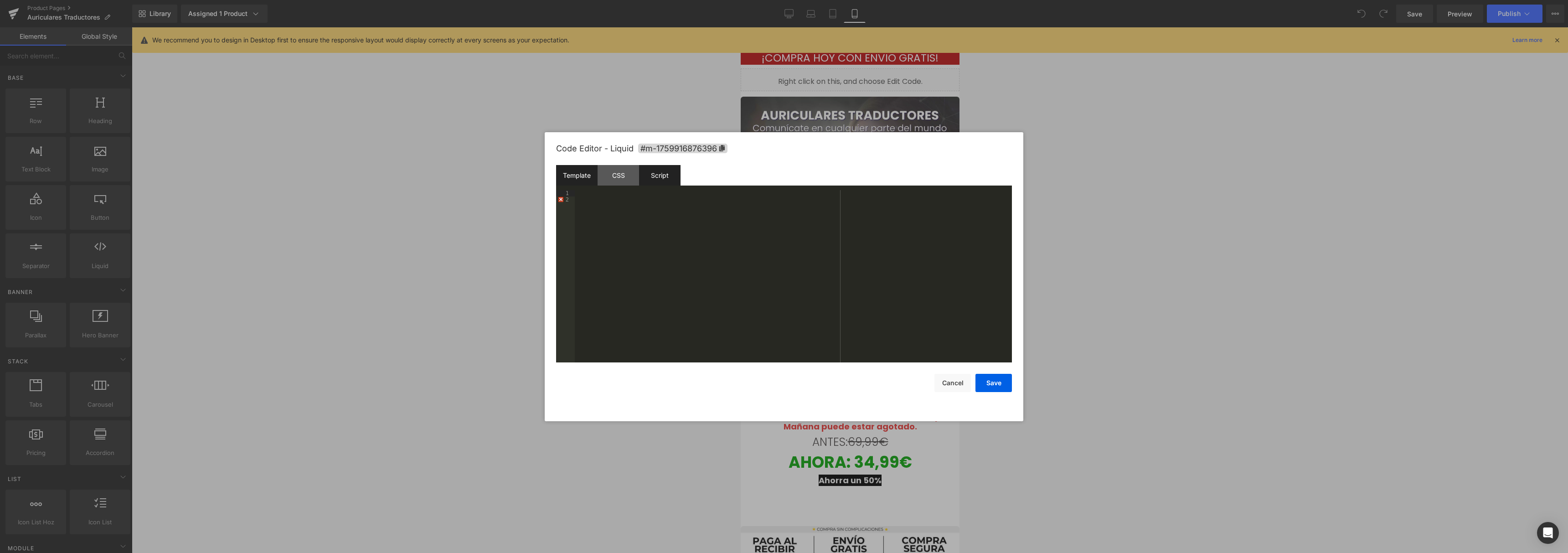
click at [670, 177] on div "Script" at bounding box center [660, 175] width 41 height 21
click at [686, 245] on div "( function ( jQuery ) { // var $module = jQuery('#m-1759916876396').children('.…" at bounding box center [793, 283] width 437 height 185
click at [956, 381] on button "Cancel" at bounding box center [953, 383] width 37 height 18
click at [863, 77] on div "Liquid" at bounding box center [849, 79] width 219 height 23
click at [664, 180] on div "Script" at bounding box center [660, 175] width 41 height 21
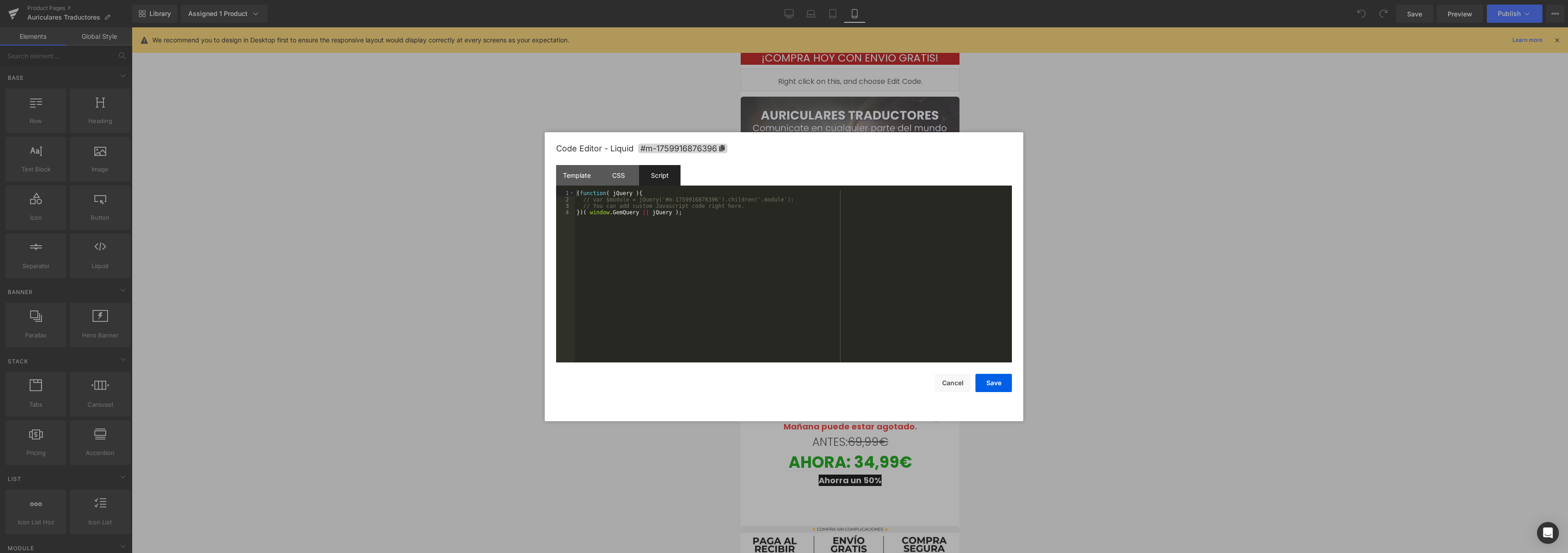
click at [676, 253] on div "( function ( jQuery ) { // var $module = jQuery('#m-1759916876396').children('.…" at bounding box center [793, 283] width 437 height 185
drag, startPoint x: 610, startPoint y: 219, endPoint x: 536, endPoint y: 211, distance: 74.4
click at [536, 211] on body "You are previewing how the will restyle your page. You can not edit Elements in…" at bounding box center [784, 276] width 1568 height 553
click at [626, 220] on div "( function ( jQuery ) { // var $module = jQuery('#m-1759916876396').children('.…" at bounding box center [795, 283] width 434 height 185
drag, startPoint x: 624, startPoint y: 220, endPoint x: 558, endPoint y: 217, distance: 66.1
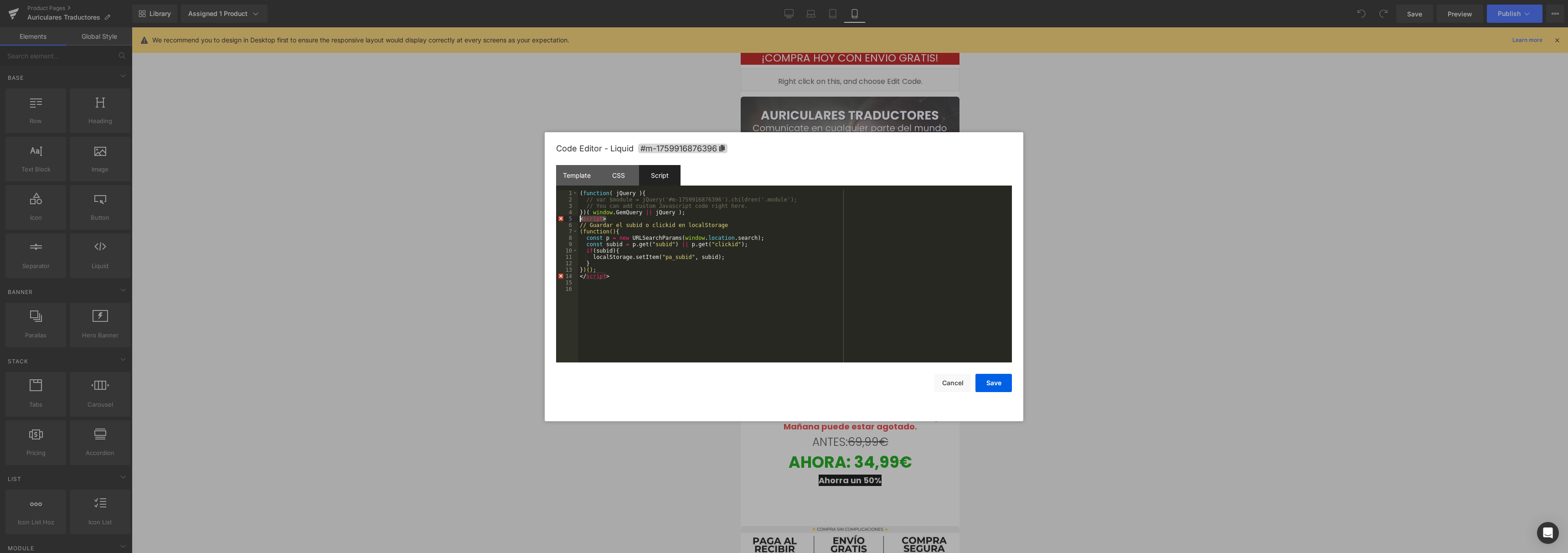
click at [558, 217] on pre "1 2 3 4 5 6 7 8 9 10 11 12 13 14 15 16 ( function ( jQuery ) { // var $module =…" at bounding box center [784, 276] width 456 height 172
drag, startPoint x: 578, startPoint y: 272, endPoint x: 533, endPoint y: 278, distance: 45.4
click at [533, 278] on body "You are previewing how the will restyle your page. You can not edit Elements in…" at bounding box center [784, 276] width 1568 height 553
click at [659, 297] on div "( function ( jQuery ) { // var $module = jQuery('#m-1759916876396').children('.…" at bounding box center [795, 283] width 434 height 185
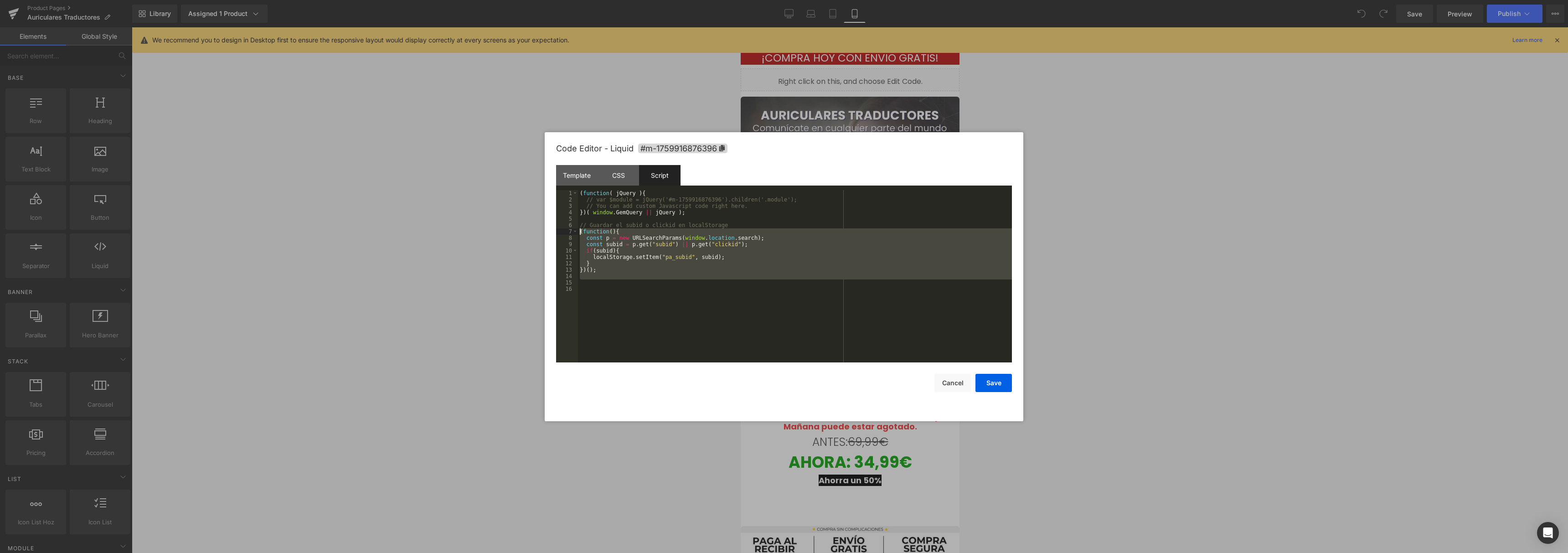
drag, startPoint x: 651, startPoint y: 281, endPoint x: 544, endPoint y: 234, distance: 116.9
click at [545, 234] on div "Code Editor - Liquid #m-1759916876396 Template CSS Script Data 1 2 3 4 5 6 7 8 …" at bounding box center [784, 276] width 478 height 289
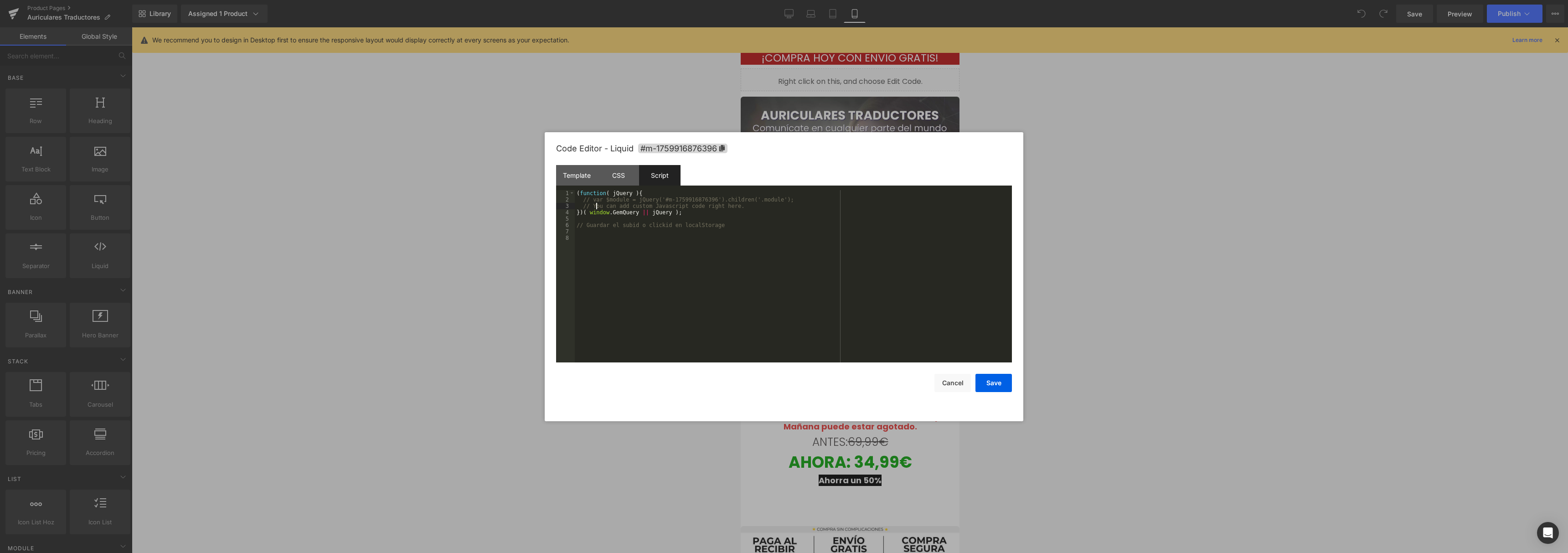
click at [598, 203] on div "( function ( jQuery ) { // var $module = jQuery('#m-1759916876396').children('.…" at bounding box center [793, 283] width 437 height 185
click at [598, 199] on div "( function ( jQuery ) { // var $module = jQuery('#m-1759916876396').children('.…" at bounding box center [793, 283] width 437 height 185
click at [575, 199] on div "( function ( jQuery ) { // var $module = jQuery('#m-1759916876396').children('.…" at bounding box center [793, 283] width 437 height 185
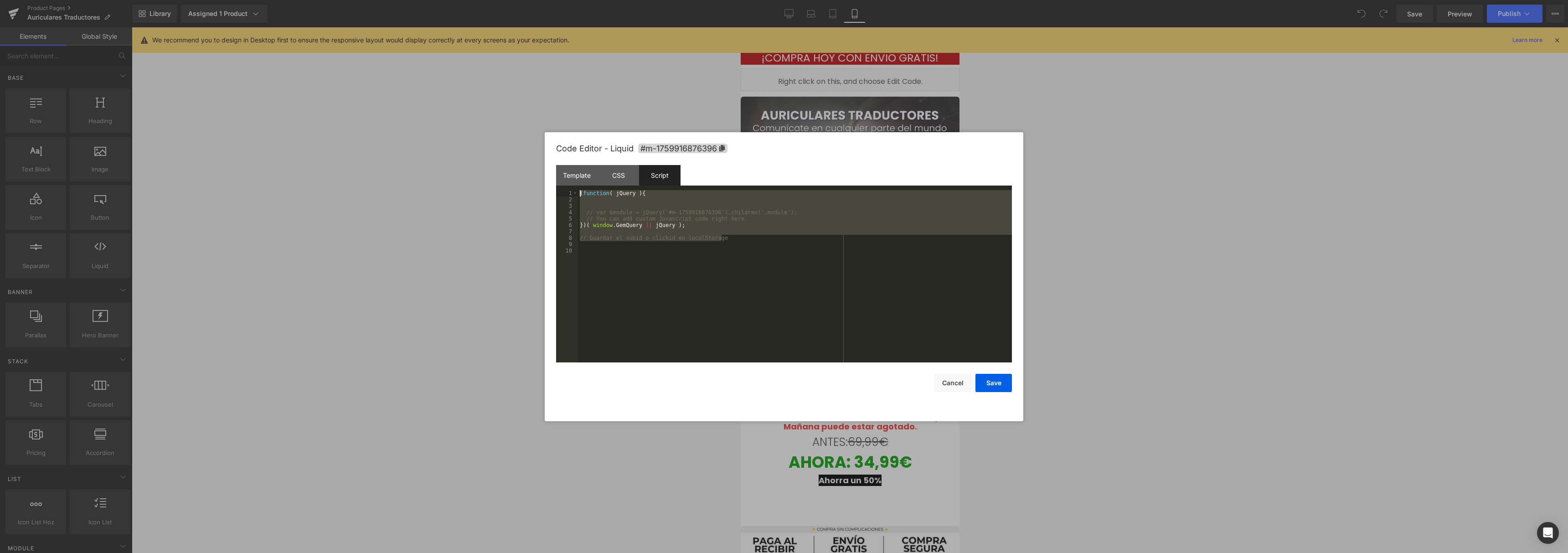
drag, startPoint x: 721, startPoint y: 241, endPoint x: 499, endPoint y: 163, distance: 235.3
click at [499, 163] on body "You are previewing how the will restyle your page. You can not edit Elements in…" at bounding box center [784, 276] width 1568 height 553
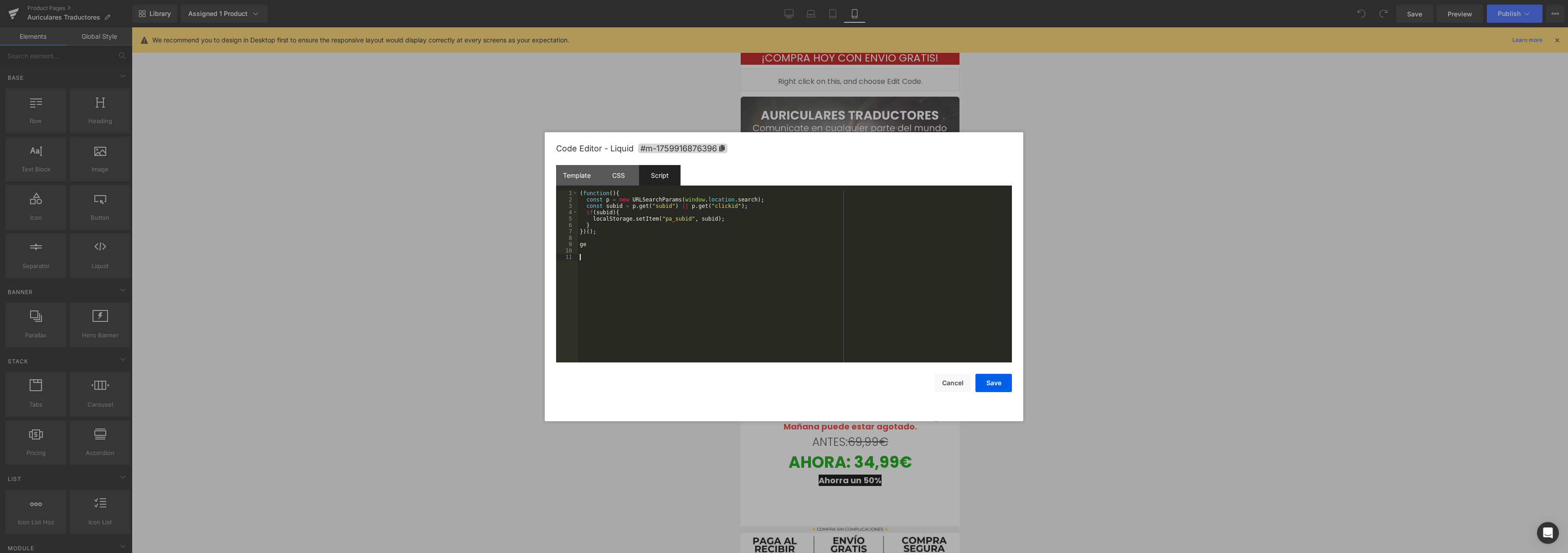
click at [691, 268] on div "( function ( ) { const p = new URLSearchParams ( window . location . search ) ;…" at bounding box center [795, 283] width 434 height 185
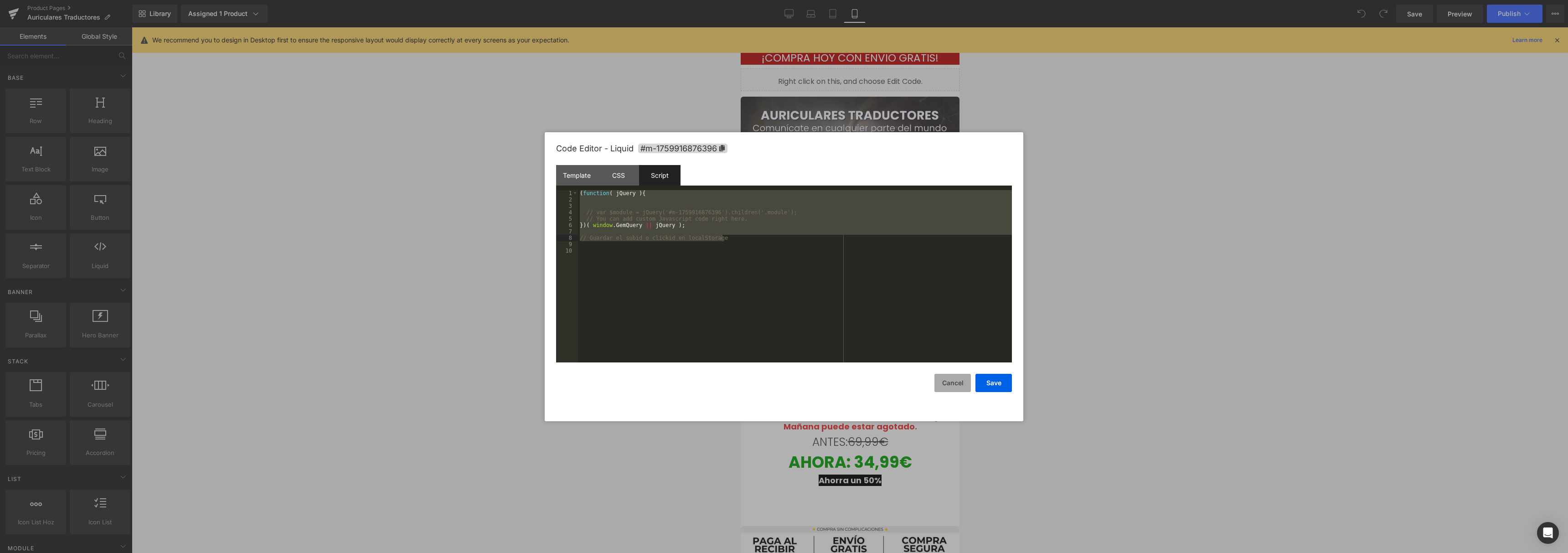
click at [957, 383] on button "Cancel" at bounding box center [953, 383] width 37 height 18
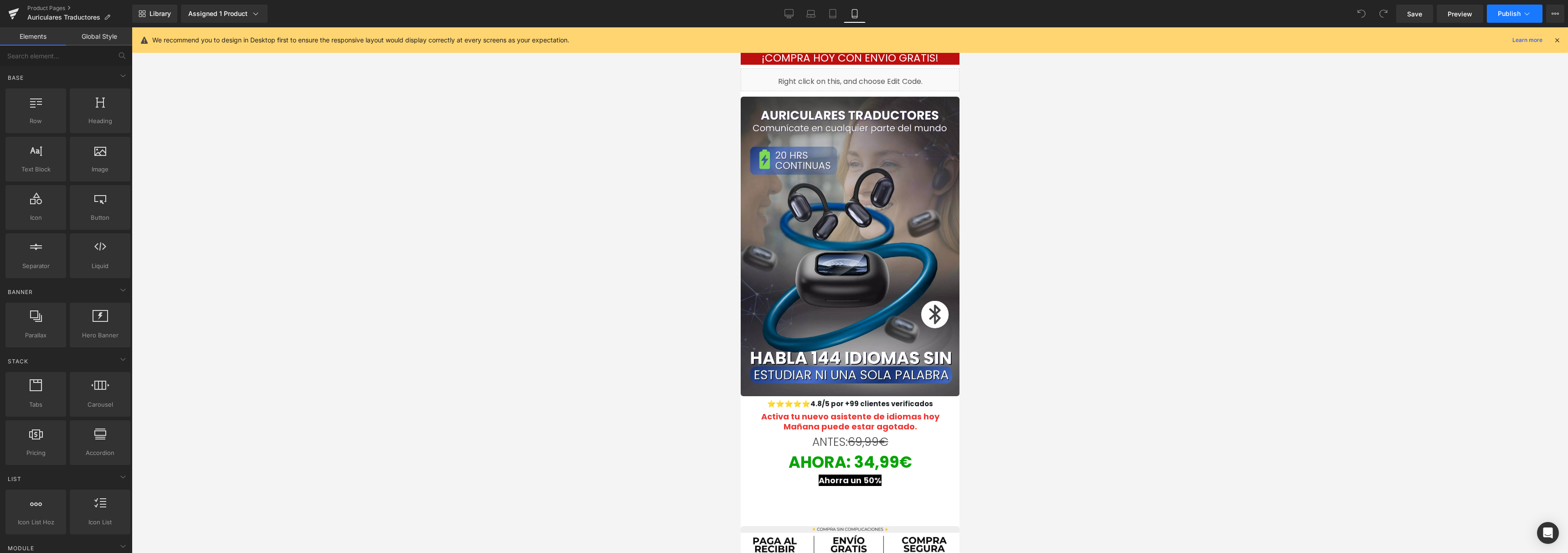
click at [1511, 10] on span "Publish" at bounding box center [1509, 13] width 23 height 7
click at [856, 77] on div "Liquid" at bounding box center [849, 79] width 219 height 23
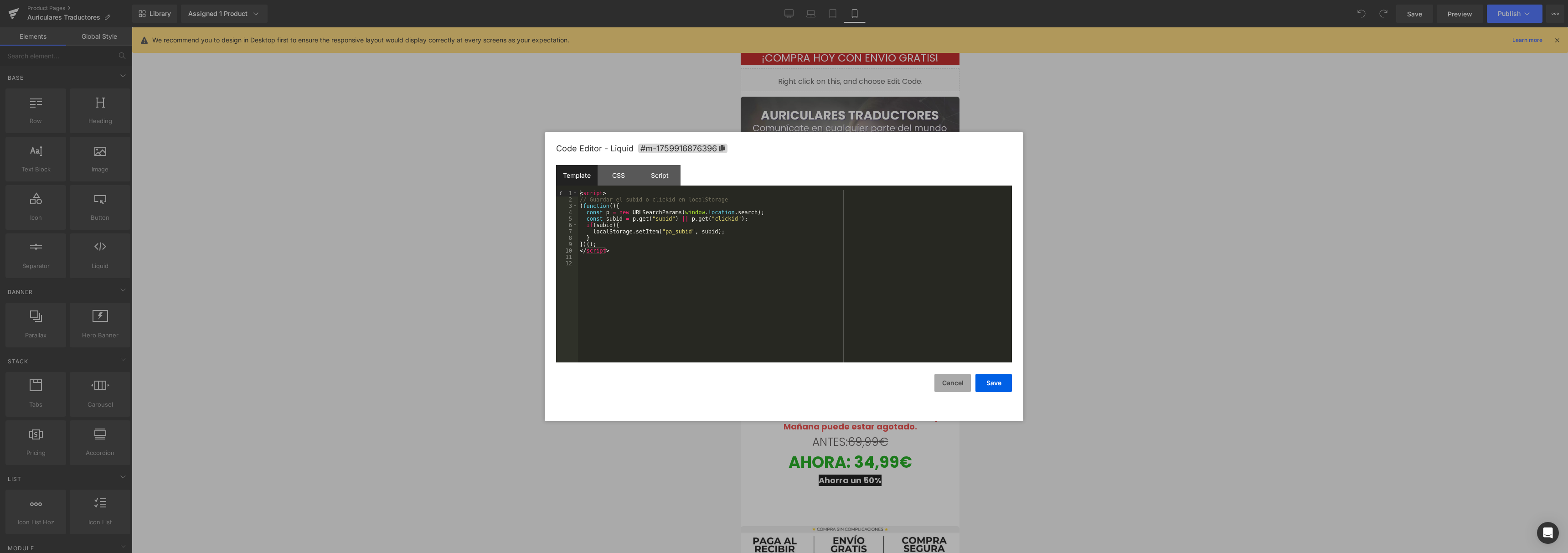
click at [939, 384] on button "Cancel" at bounding box center [953, 383] width 37 height 18
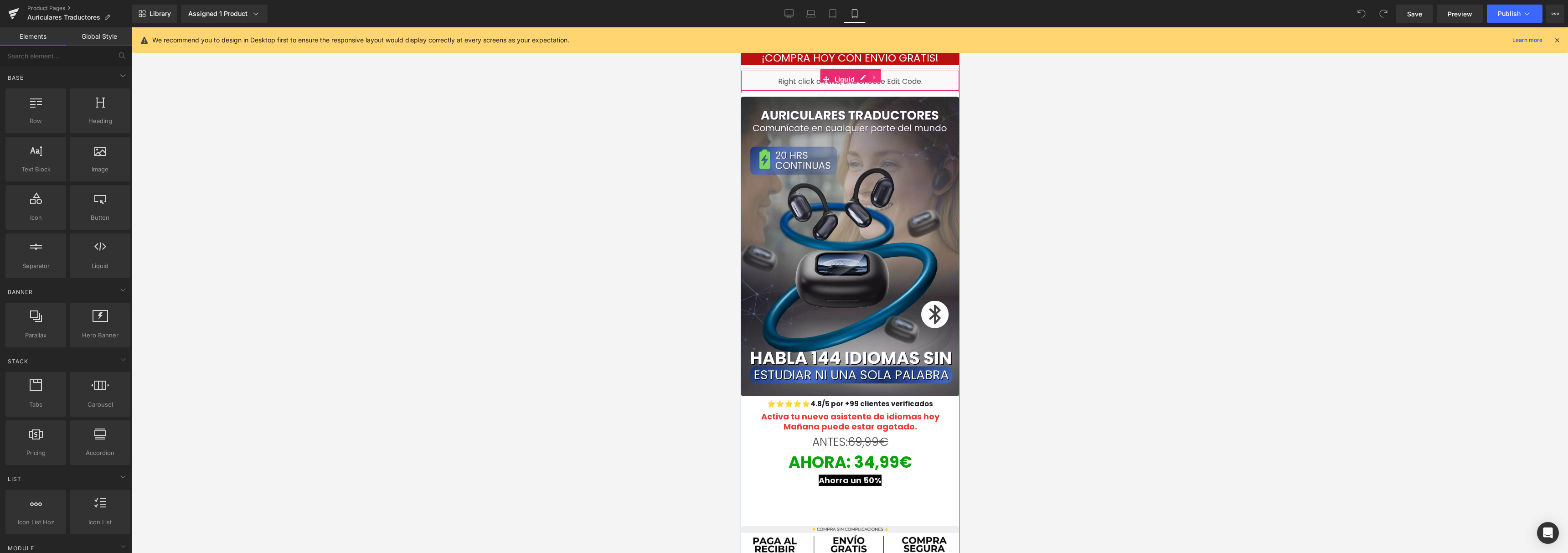
click at [876, 76] on link at bounding box center [874, 77] width 12 height 13
click at [874, 71] on link at bounding box center [880, 77] width 12 height 13
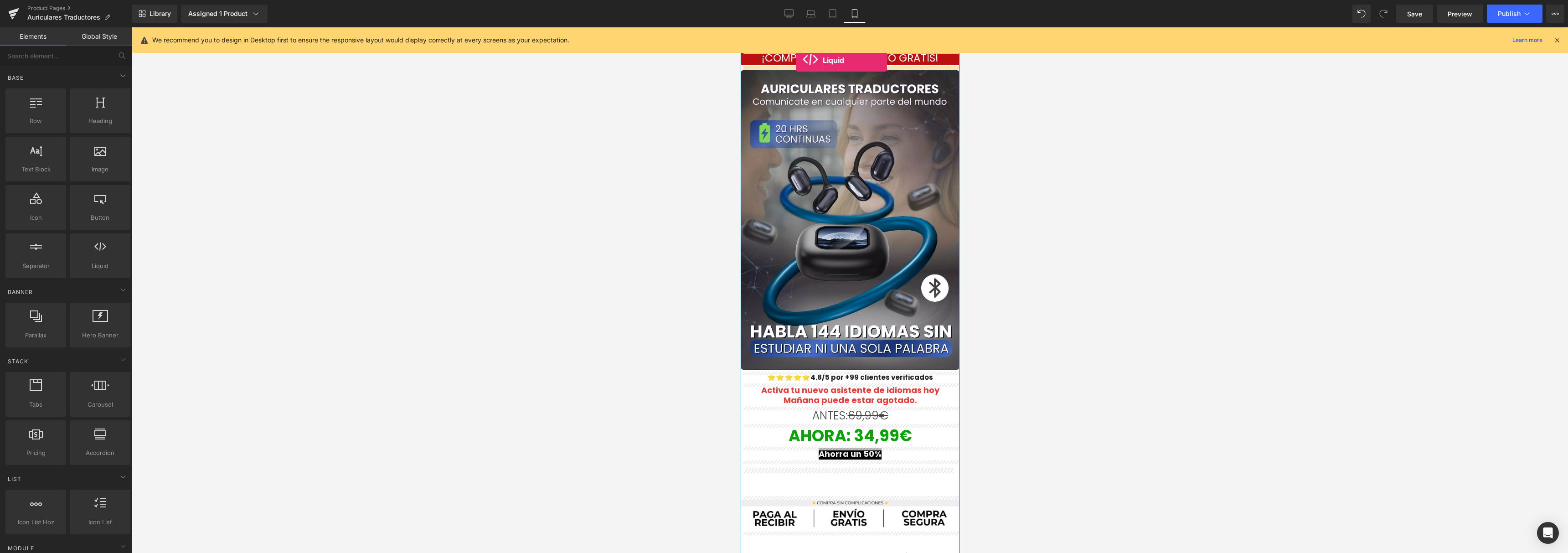
drag, startPoint x: 838, startPoint y: 301, endPoint x: 796, endPoint y: 60, distance: 244.6
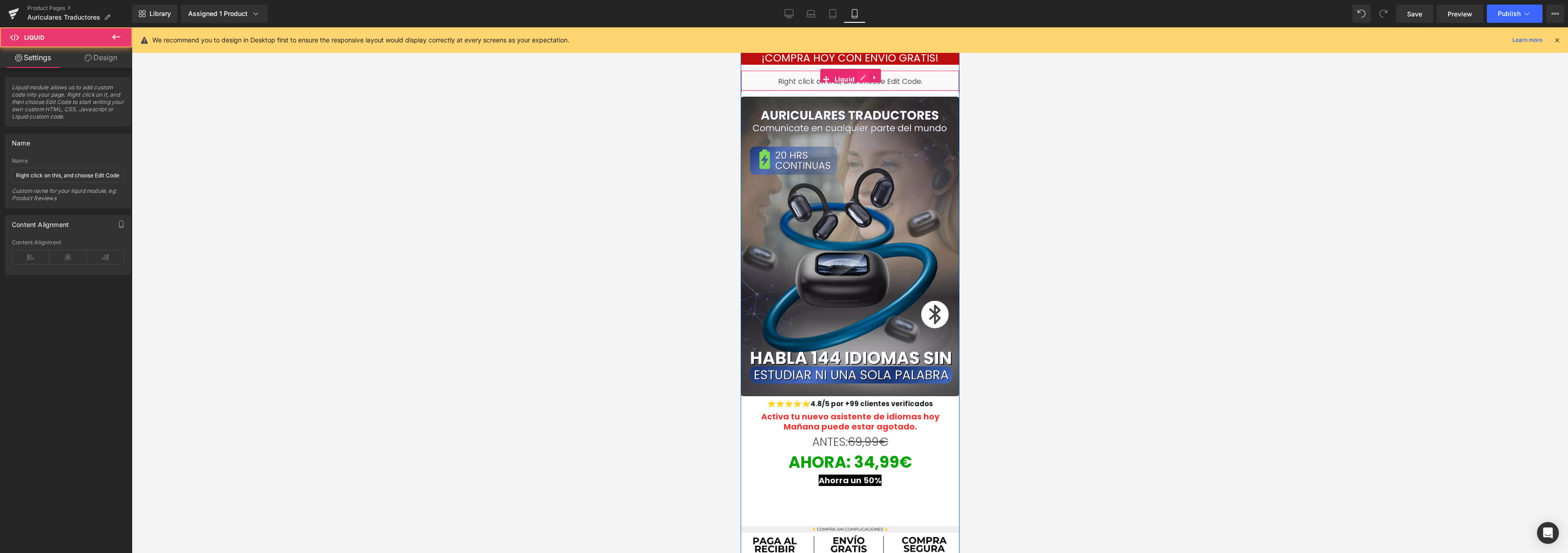
click at [859, 74] on div "Liquid" at bounding box center [849, 79] width 219 height 23
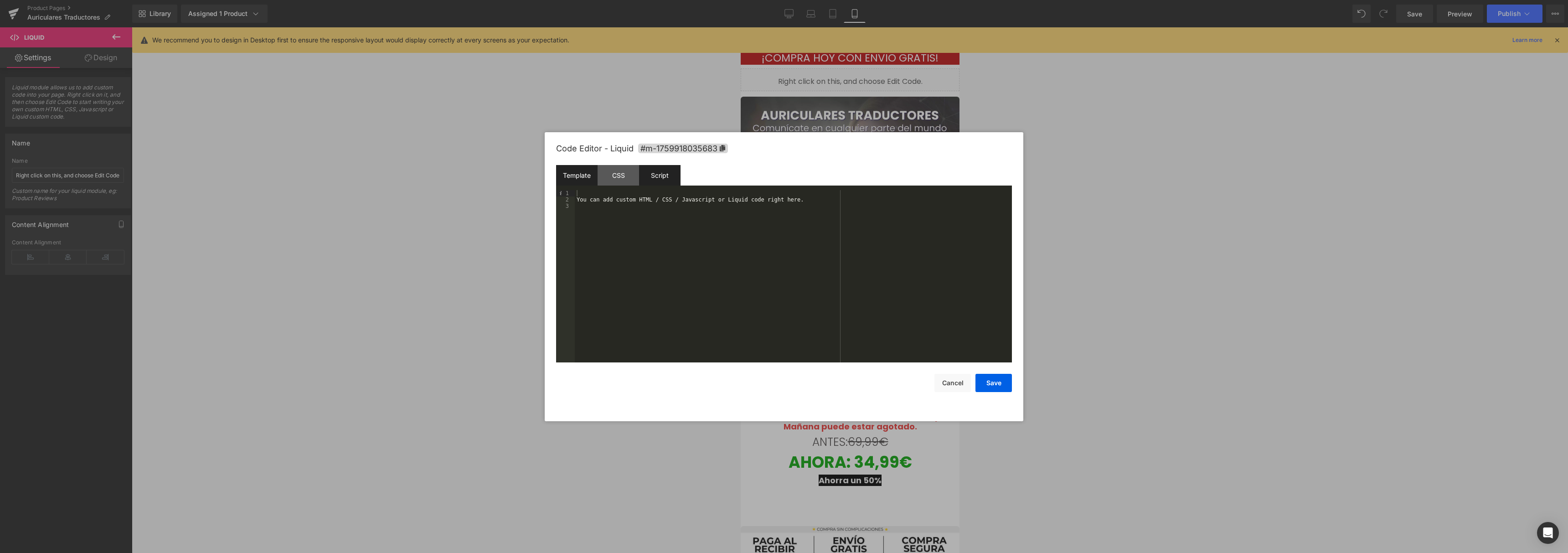
click at [654, 171] on div "Script" at bounding box center [660, 175] width 41 height 21
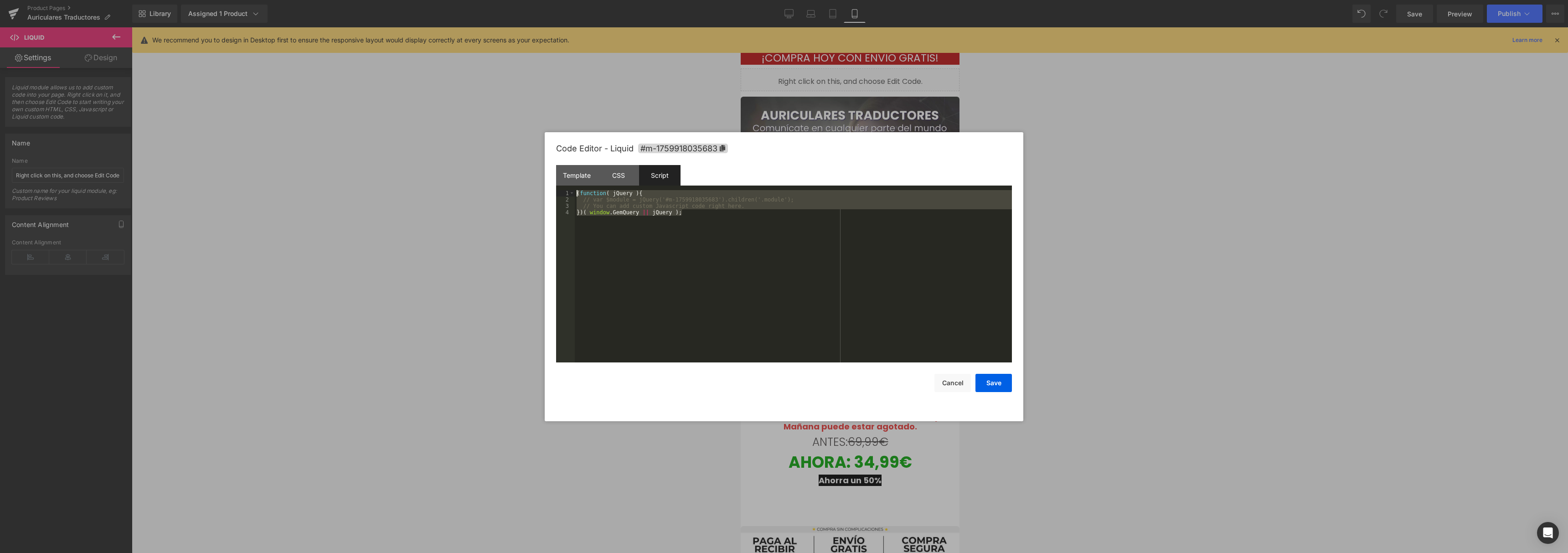
drag, startPoint x: 645, startPoint y: 250, endPoint x: 487, endPoint y: 185, distance: 170.8
click at [487, 185] on body "Liquid You are previewing how the will restyle your page. You can not edit Elem…" at bounding box center [784, 276] width 1568 height 553
drag, startPoint x: 702, startPoint y: 226, endPoint x: 503, endPoint y: 158, distance: 210.3
click at [503, 158] on body "Liquid You are previewing how the will restyle your page. You can not edit Elem…" at bounding box center [784, 276] width 1568 height 553
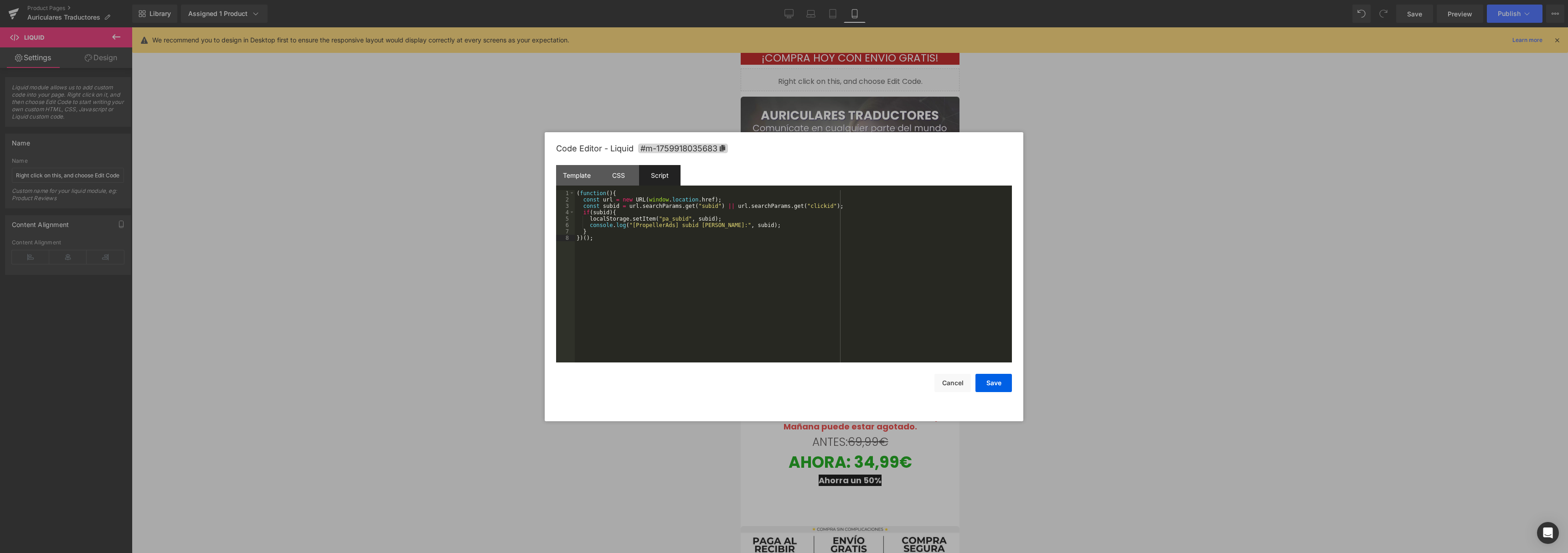
click at [743, 311] on div "( function ( ) { const url = new URL ( window . location . href ) ; const subid…" at bounding box center [793, 283] width 437 height 185
click at [998, 381] on button "Save" at bounding box center [994, 383] width 37 height 18
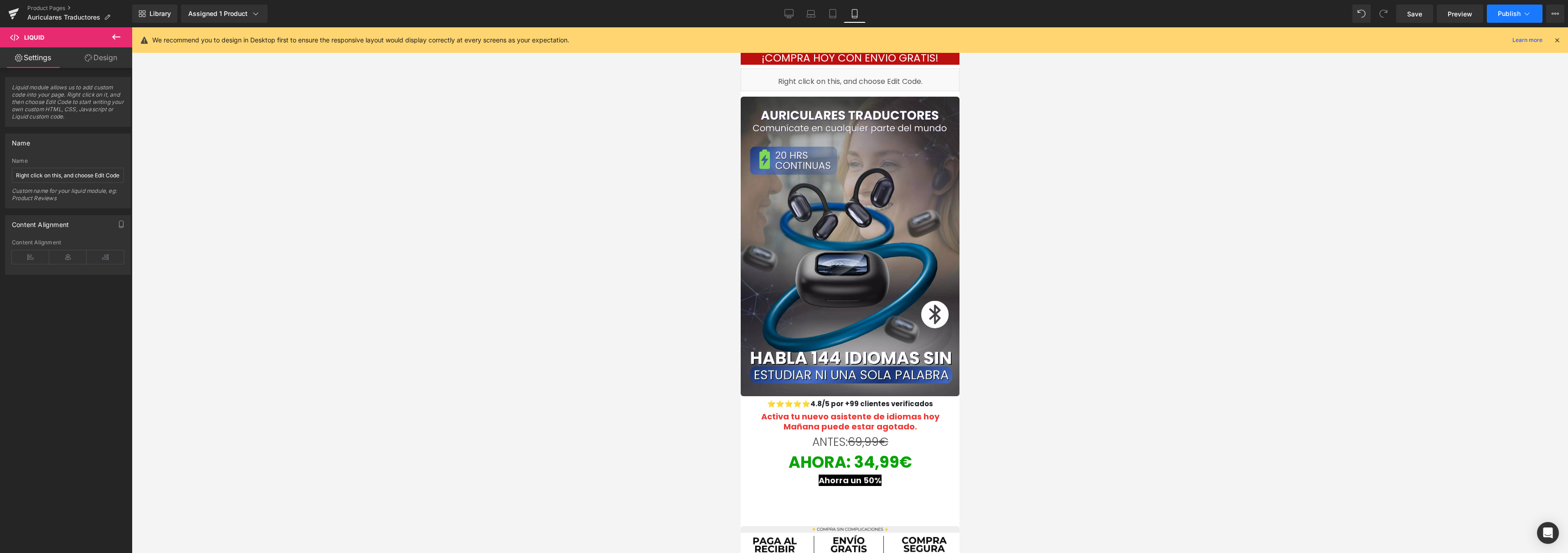
click at [1506, 14] on span "Publish" at bounding box center [1509, 13] width 23 height 7
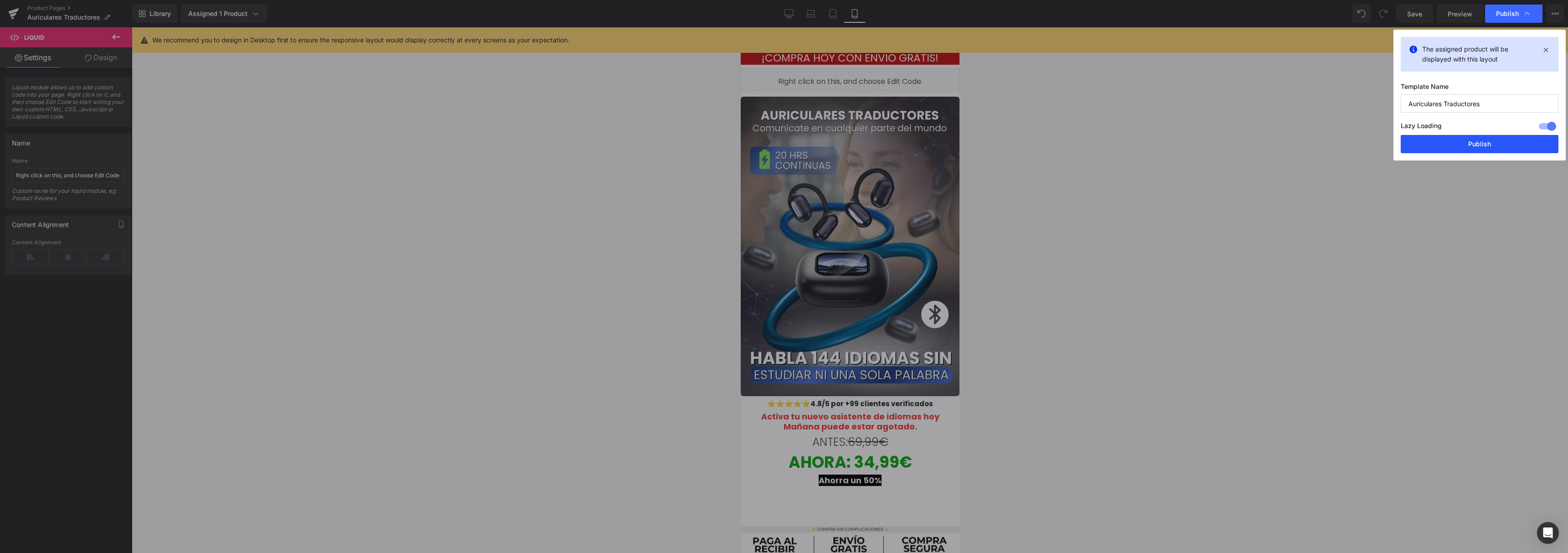
click at [1460, 152] on button "Publish" at bounding box center [1479, 144] width 158 height 18
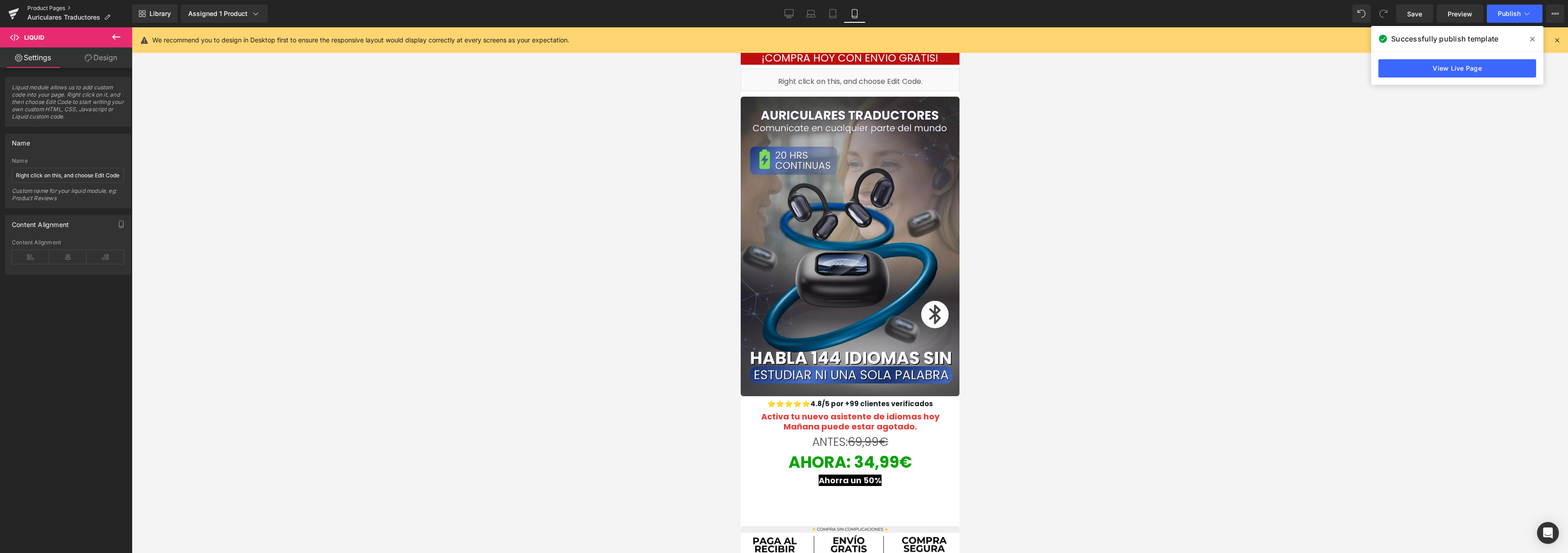
click at [59, 4] on link "Product Pages" at bounding box center [80, 8] width 105 height 7
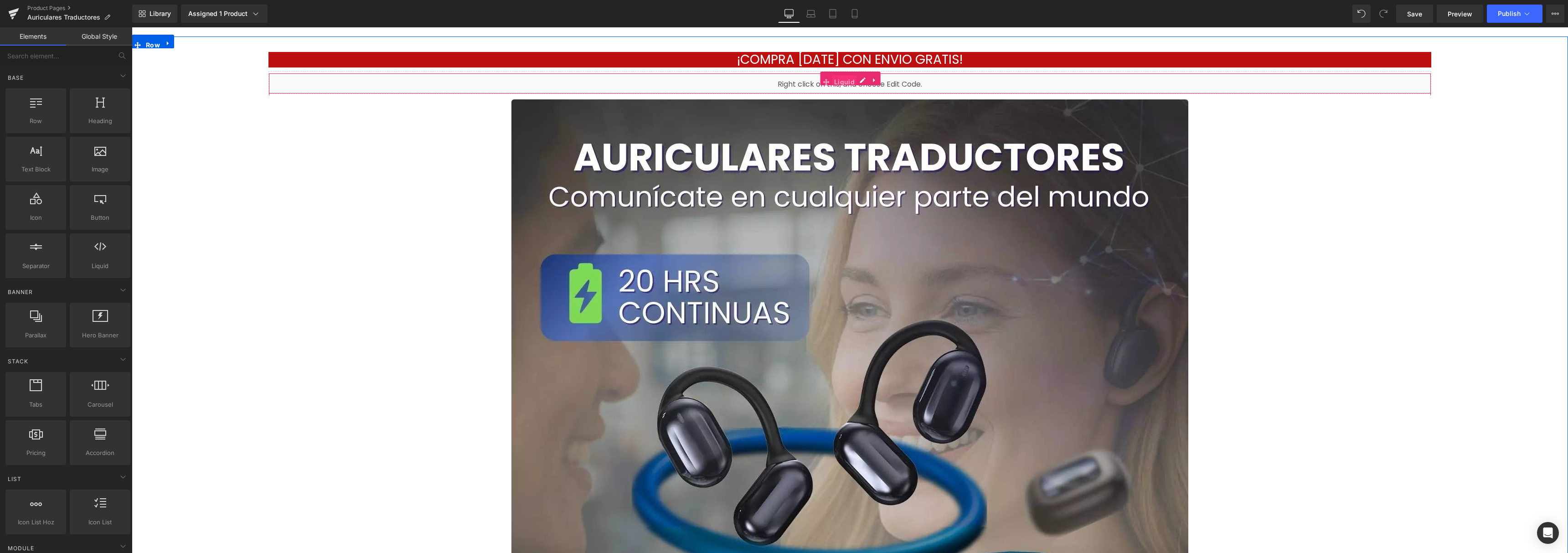
click at [841, 84] on span "Liquid" at bounding box center [844, 82] width 25 height 13
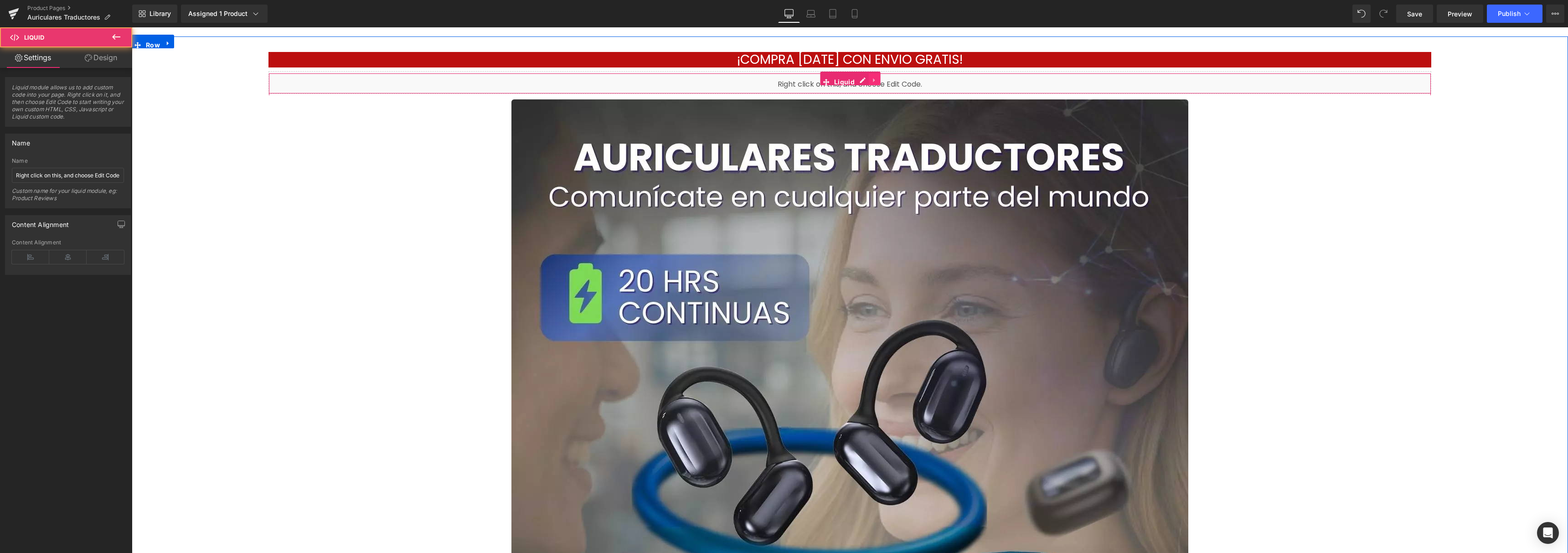
click at [872, 77] on icon at bounding box center [875, 80] width 6 height 7
click at [878, 82] on icon at bounding box center [881, 80] width 6 height 7
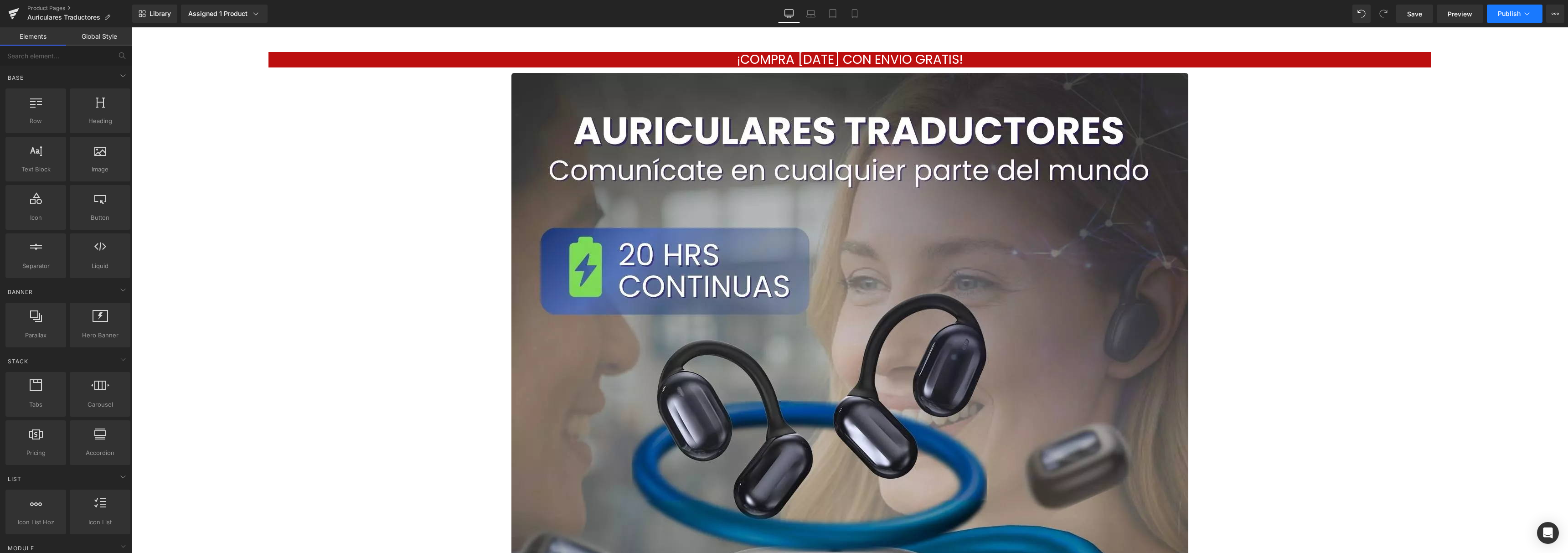
click at [1497, 13] on button "Publish" at bounding box center [1514, 13] width 55 height 18
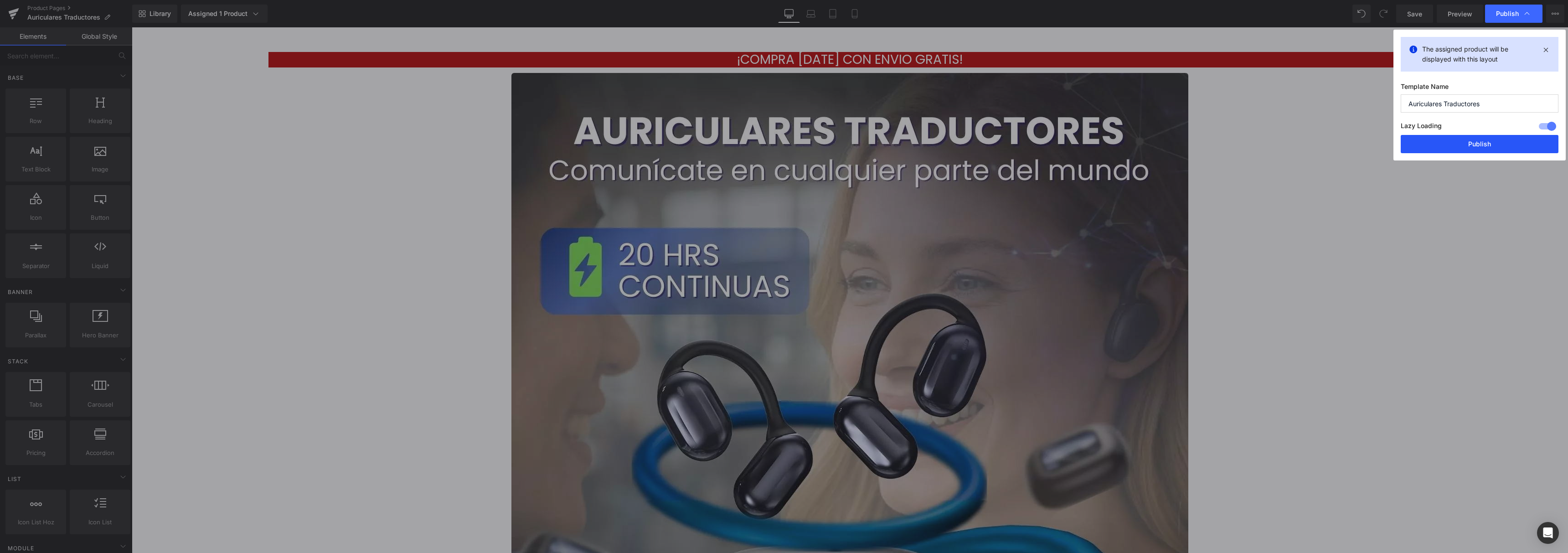
click at [1477, 152] on button "Publish" at bounding box center [1479, 144] width 158 height 18
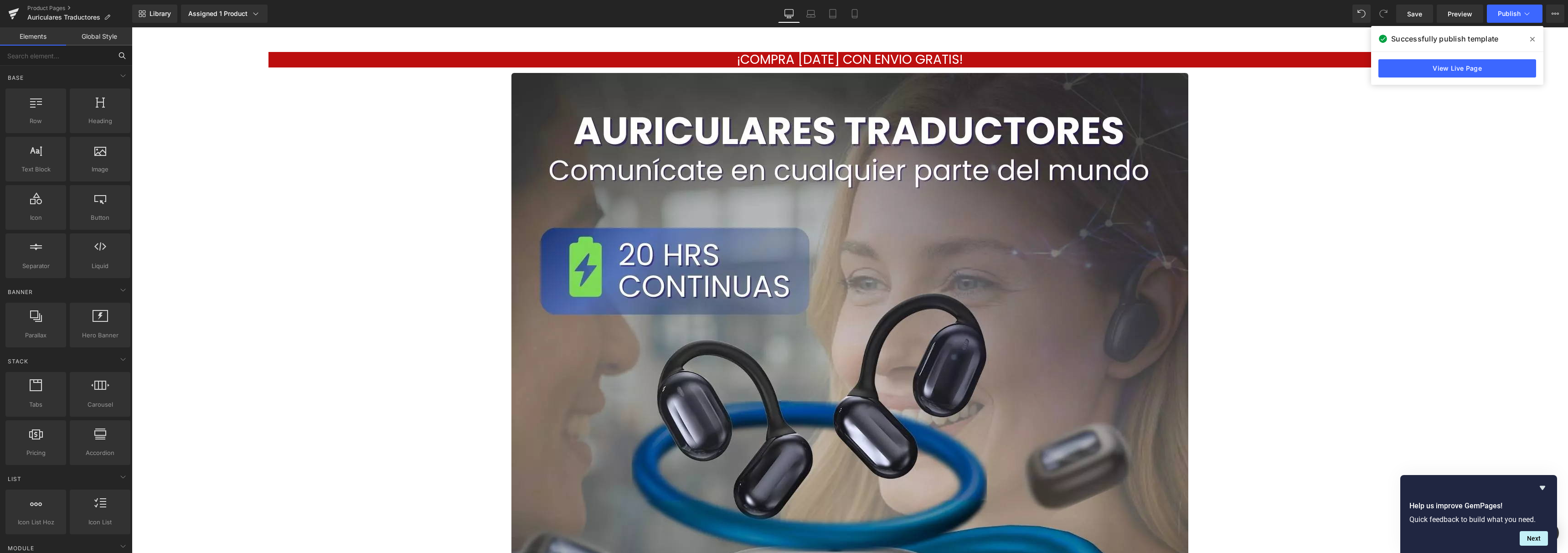
click at [60, 59] on input "text" at bounding box center [56, 55] width 112 height 20
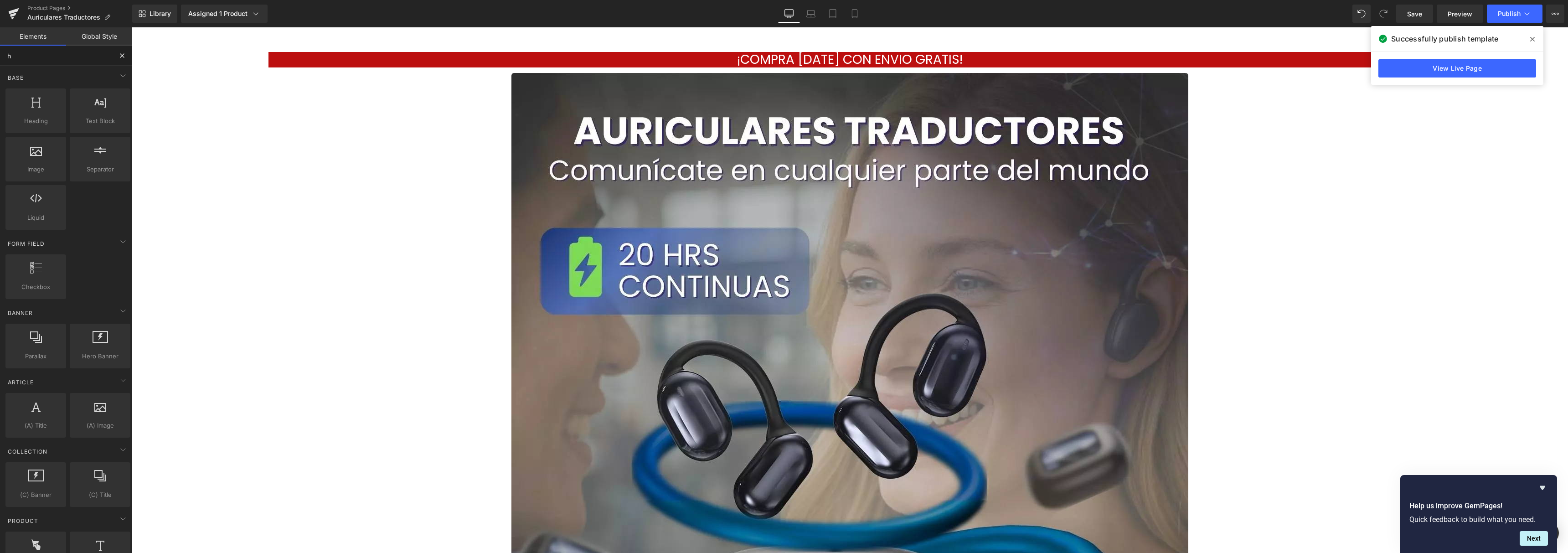
type input "ht"
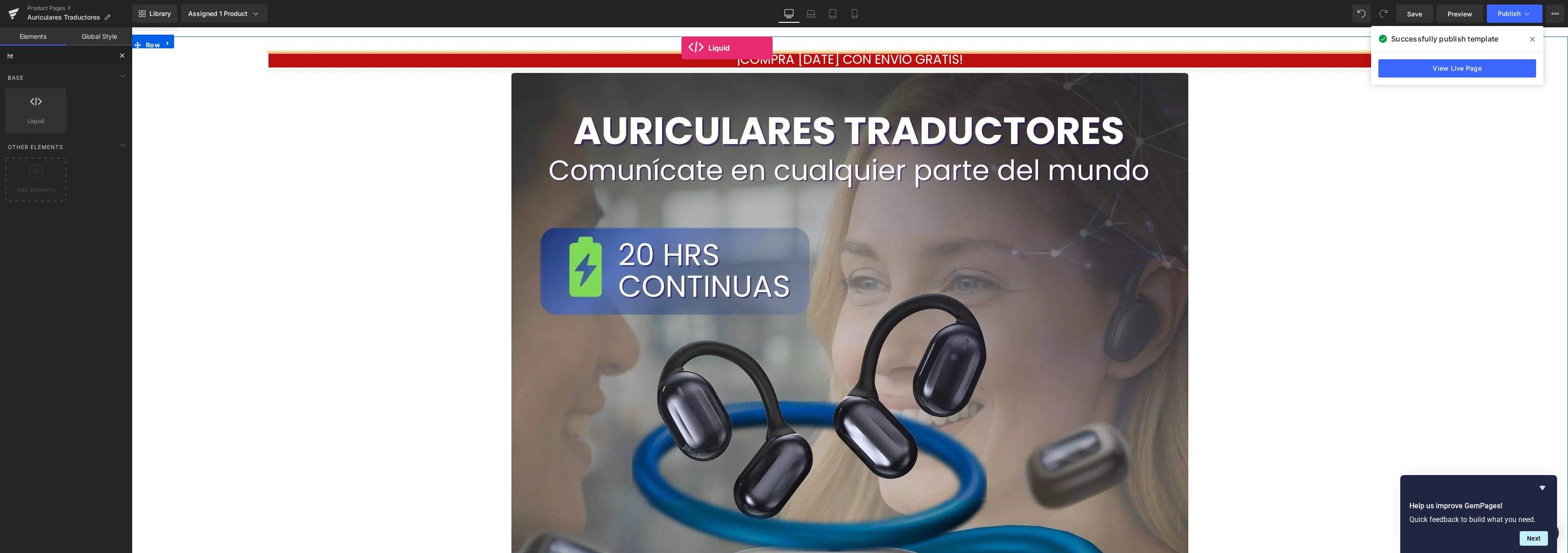
drag, startPoint x: 177, startPoint y: 135, endPoint x: 682, endPoint y: 48, distance: 512.4
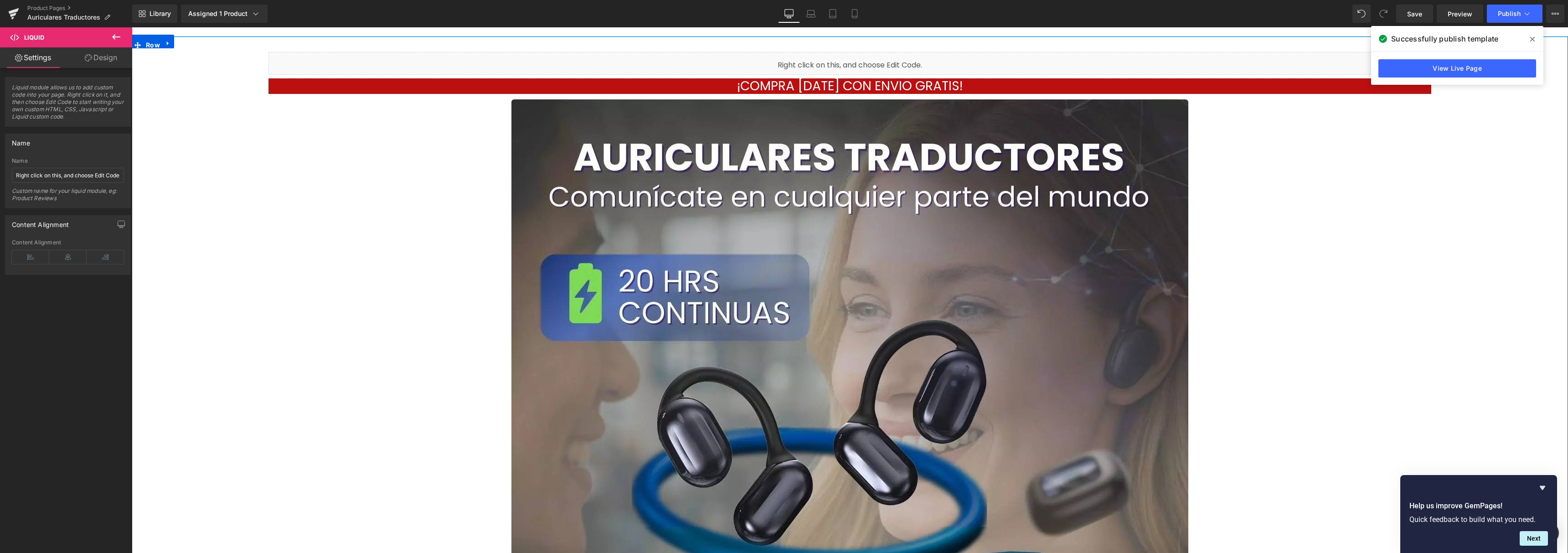
click at [855, 62] on div "Liquid" at bounding box center [850, 63] width 1163 height 23
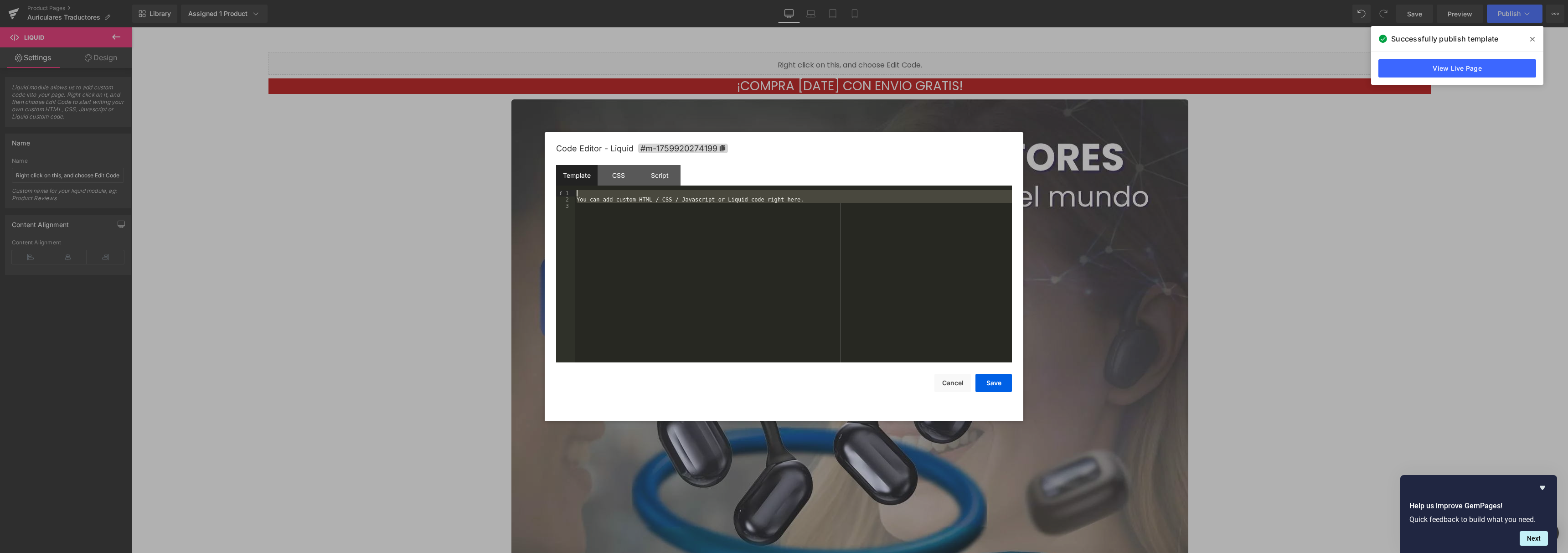
drag, startPoint x: 872, startPoint y: 257, endPoint x: 498, endPoint y: 164, distance: 385.4
click at [498, 164] on body "Liquid You are previewing how the will restyle your page. You can not edit Elem…" at bounding box center [784, 276] width 1568 height 553
click at [671, 177] on div "Script" at bounding box center [660, 175] width 41 height 21
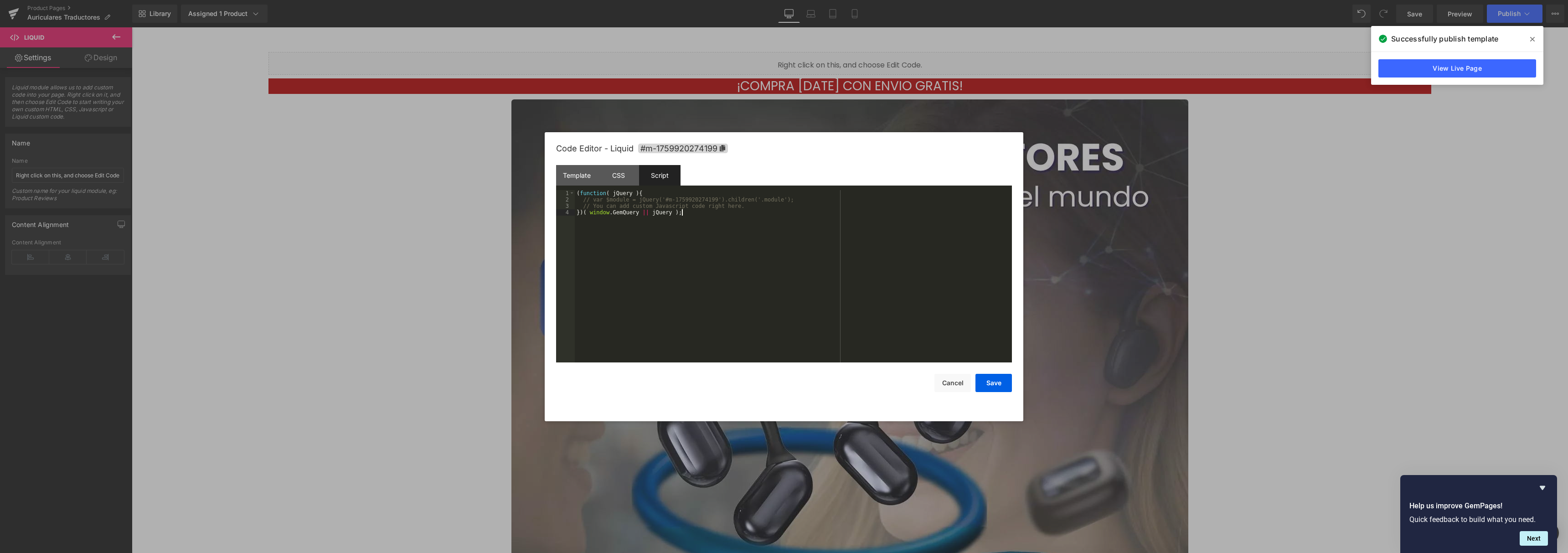
drag, startPoint x: 718, startPoint y: 244, endPoint x: 593, endPoint y: 220, distance: 127.3
click at [593, 220] on div "( function ( jQuery ) { // var $module = jQuery('#m-1759920274199').children('.…" at bounding box center [793, 283] width 437 height 185
click at [589, 171] on div "Template" at bounding box center [577, 175] width 41 height 21
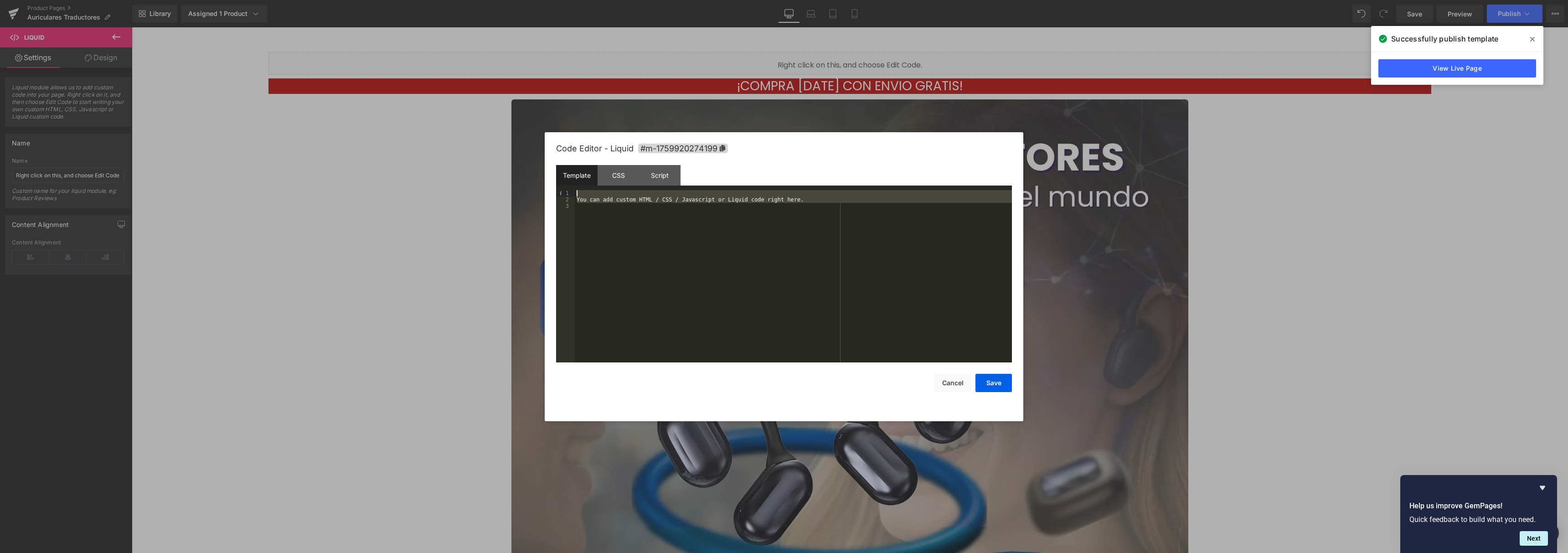
drag, startPoint x: 727, startPoint y: 231, endPoint x: 513, endPoint y: 194, distance: 217.2
click at [513, 194] on body "Liquid You are previewing how the will restyle your page. You can not edit Elem…" at bounding box center [784, 276] width 1568 height 553
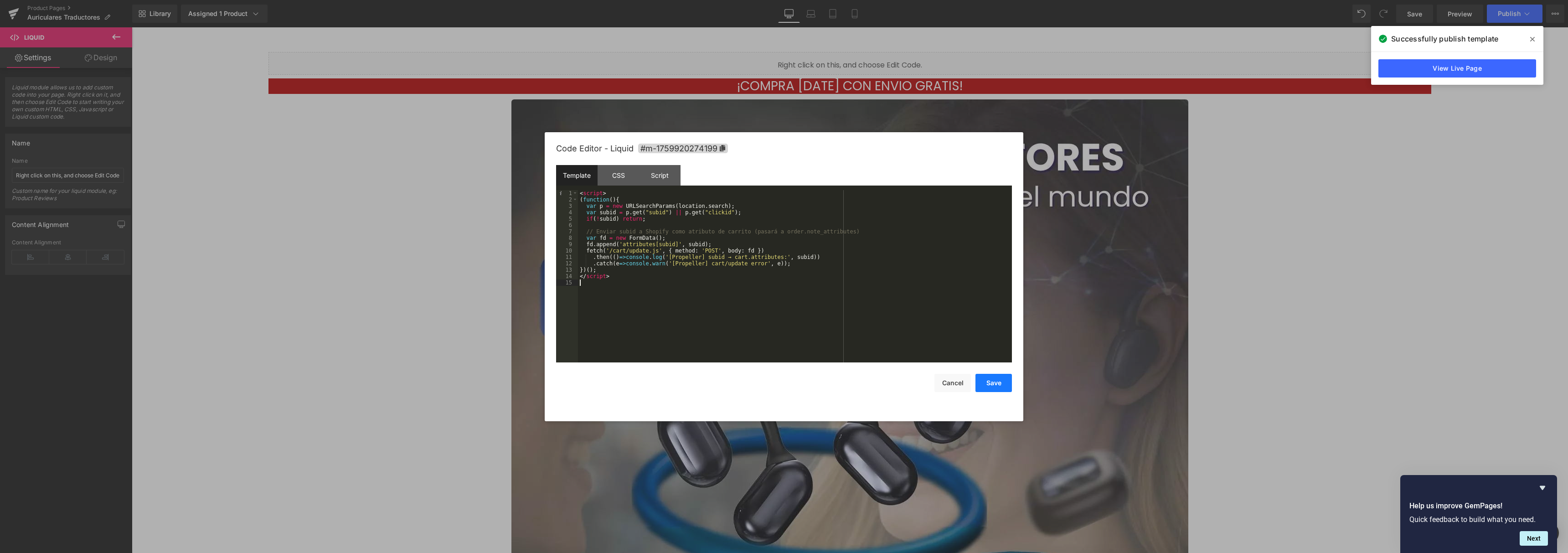
click at [984, 388] on button "Save" at bounding box center [994, 383] width 37 height 18
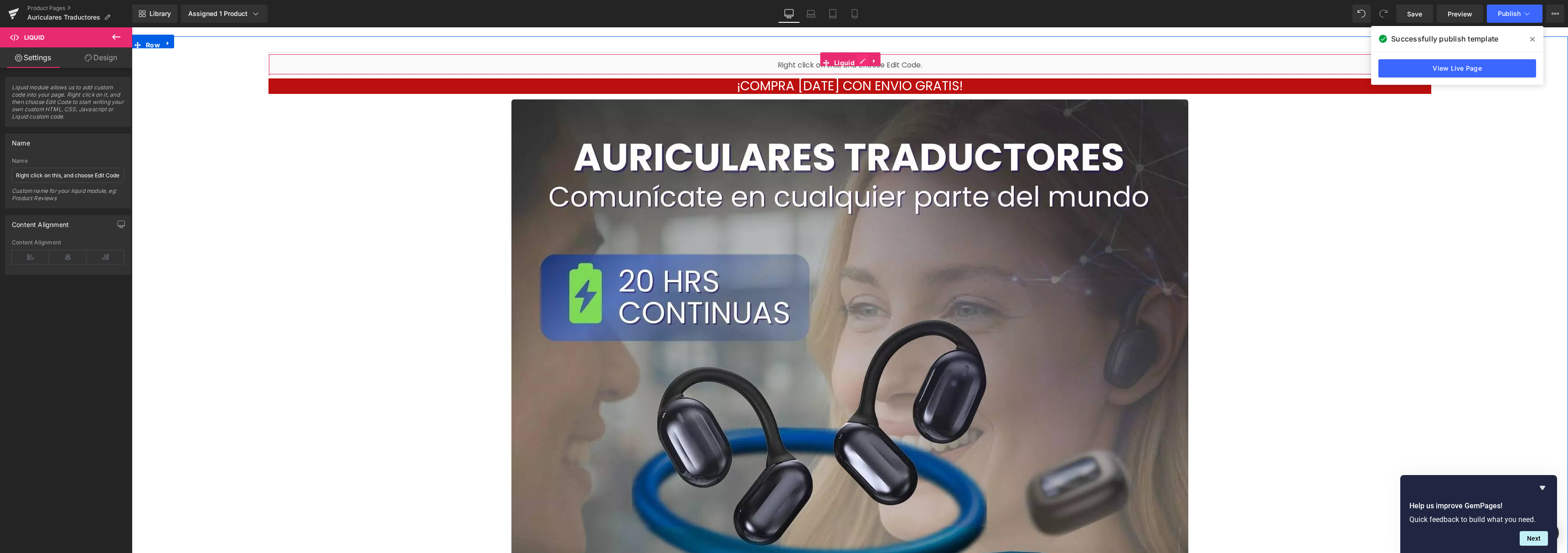
click at [858, 65] on div "Liquid" at bounding box center [850, 63] width 1163 height 23
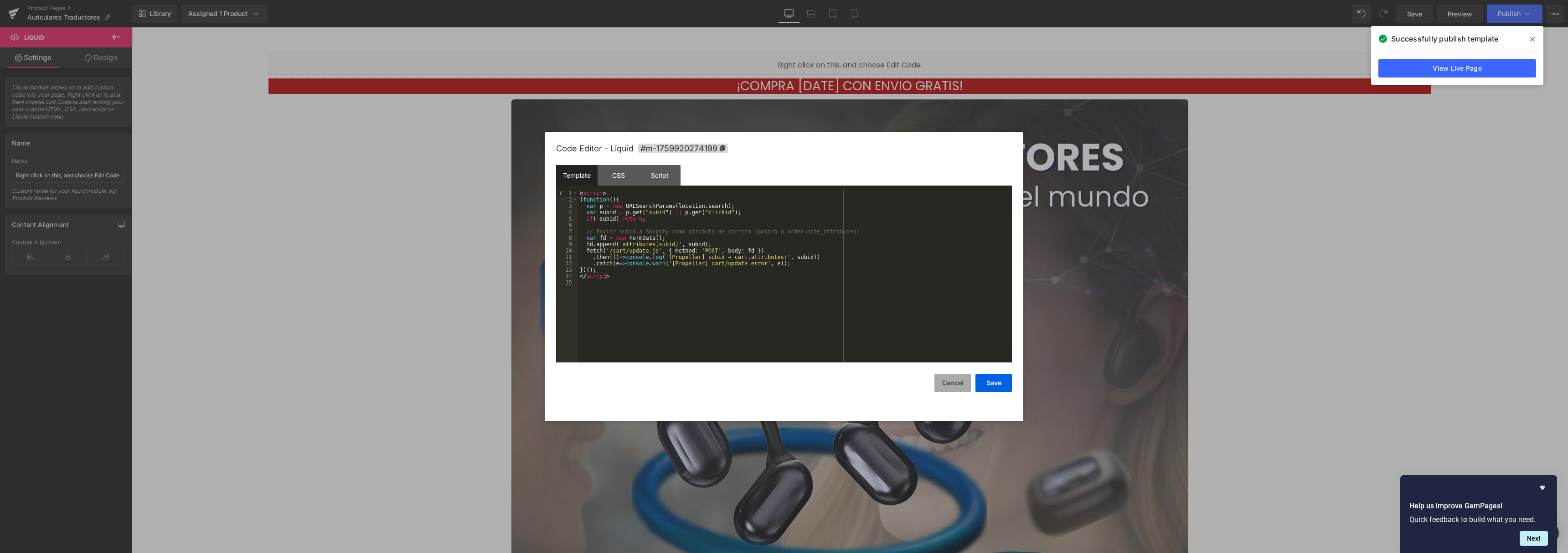
click at [950, 378] on button "Cancel" at bounding box center [953, 383] width 37 height 18
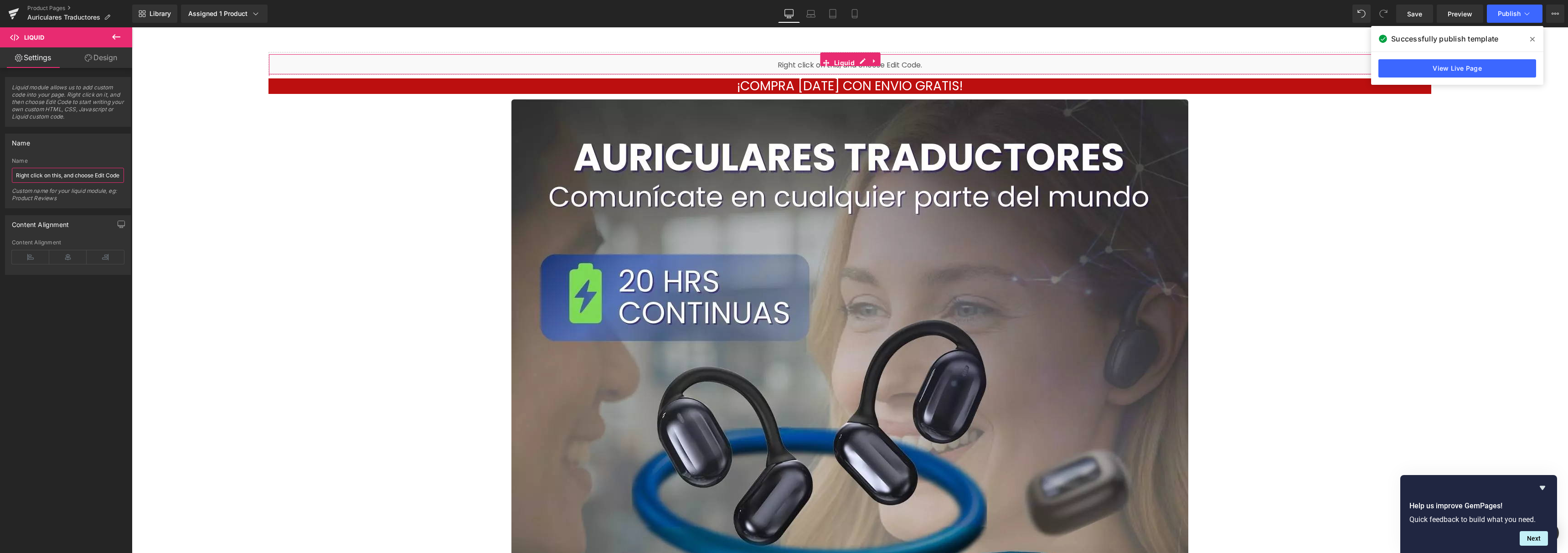
click at [46, 177] on input "Right click on this, and choose Edit Code." at bounding box center [68, 175] width 112 height 15
click at [85, 157] on div "Name Name Custom name for your liquid module, eg: Product Reviews" at bounding box center [68, 171] width 126 height 75
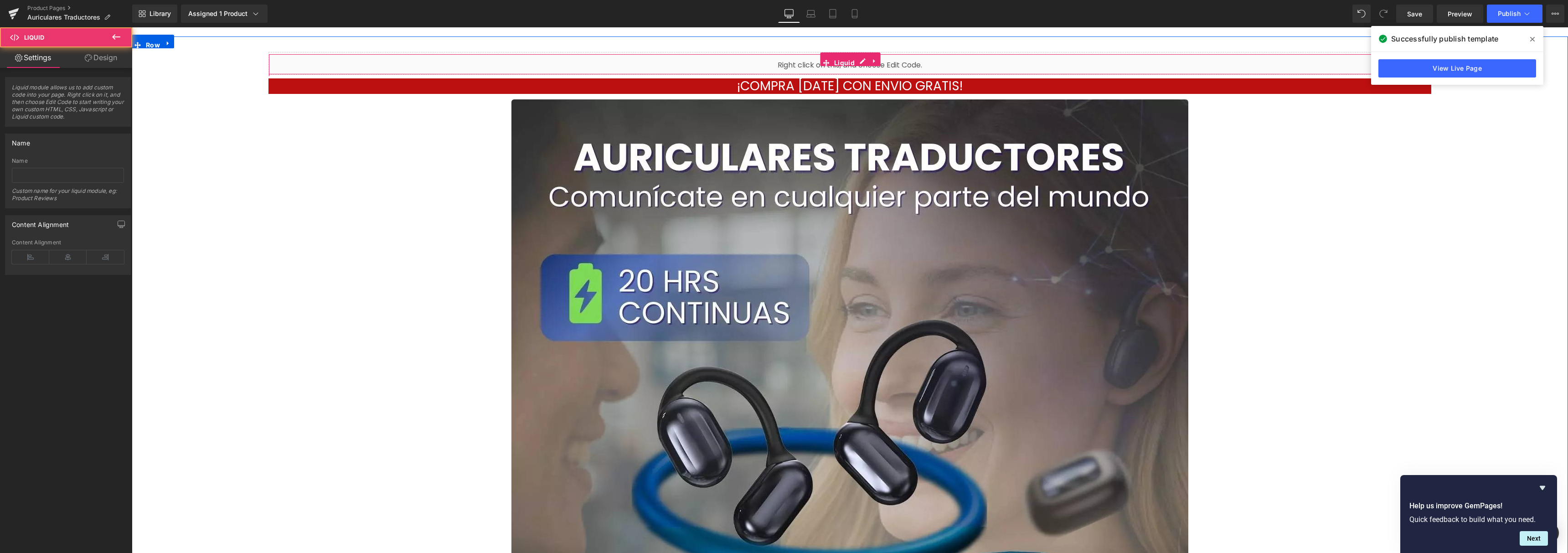
click at [903, 71] on div "Liquid" at bounding box center [850, 63] width 1163 height 23
click at [906, 68] on div "Liquid" at bounding box center [850, 63] width 1163 height 23
click at [908, 65] on div "Liquid" at bounding box center [850, 63] width 1163 height 23
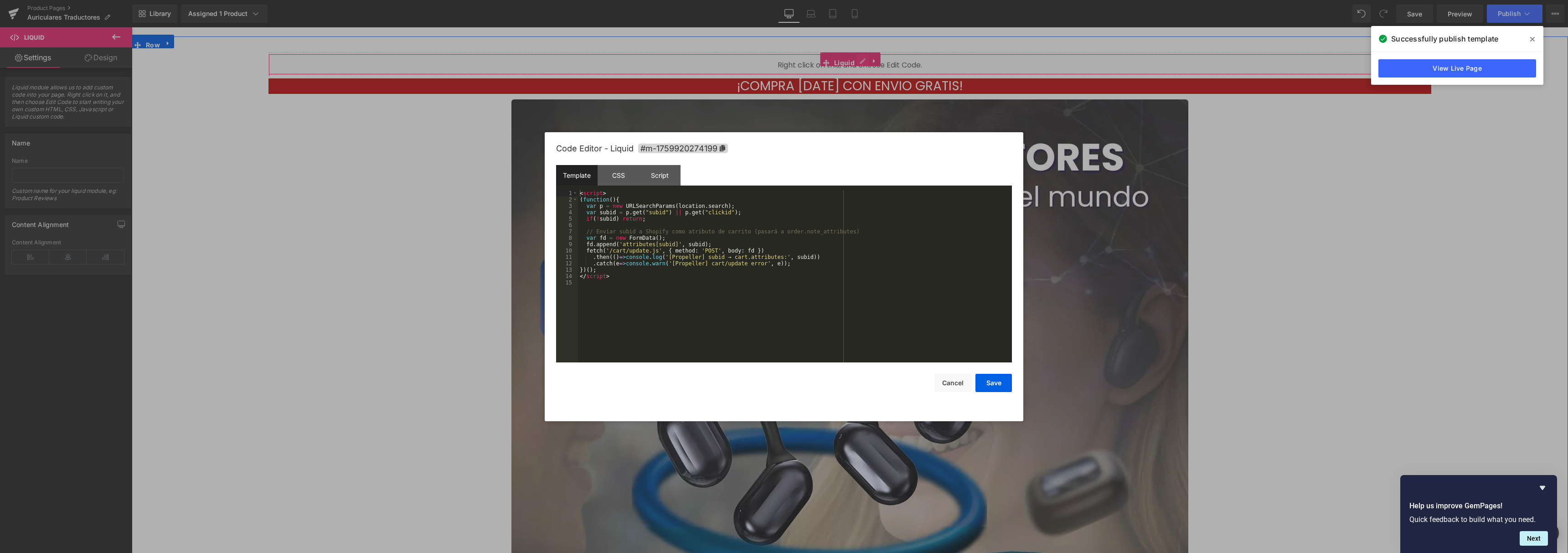
click at [860, 61] on icon at bounding box center [863, 61] width 5 height 5
click at [982, 380] on button "Save" at bounding box center [994, 383] width 37 height 18
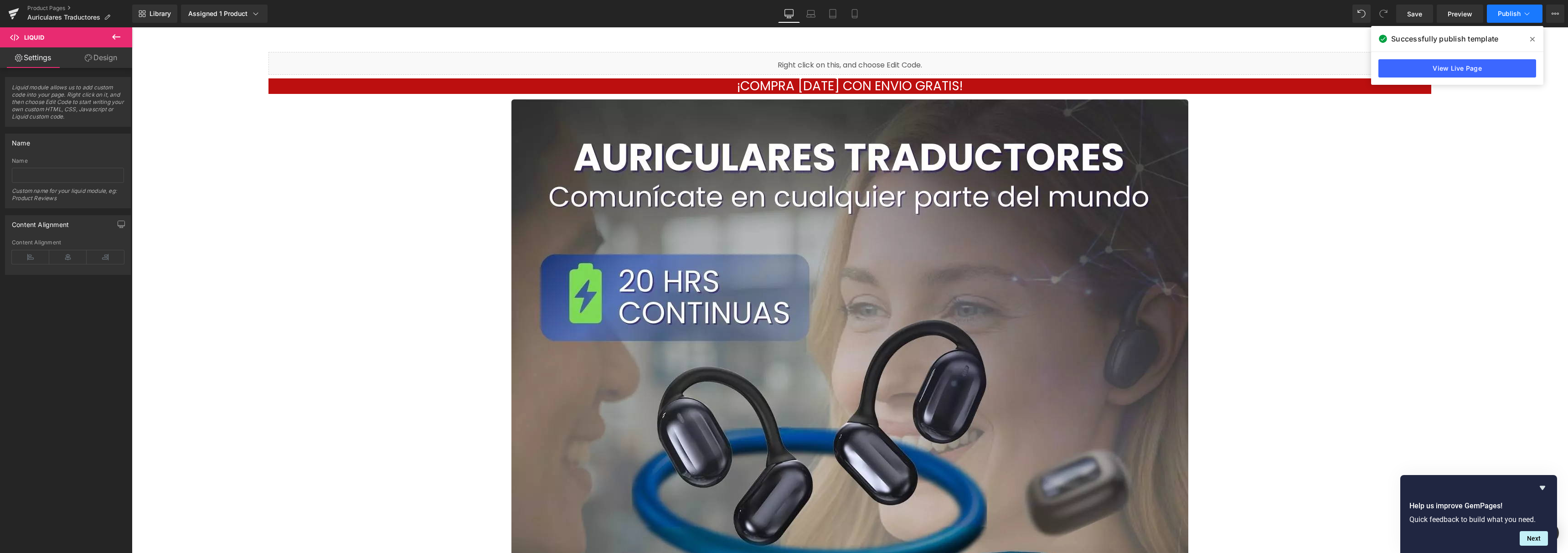
click at [1497, 12] on button "Publish" at bounding box center [1514, 13] width 55 height 18
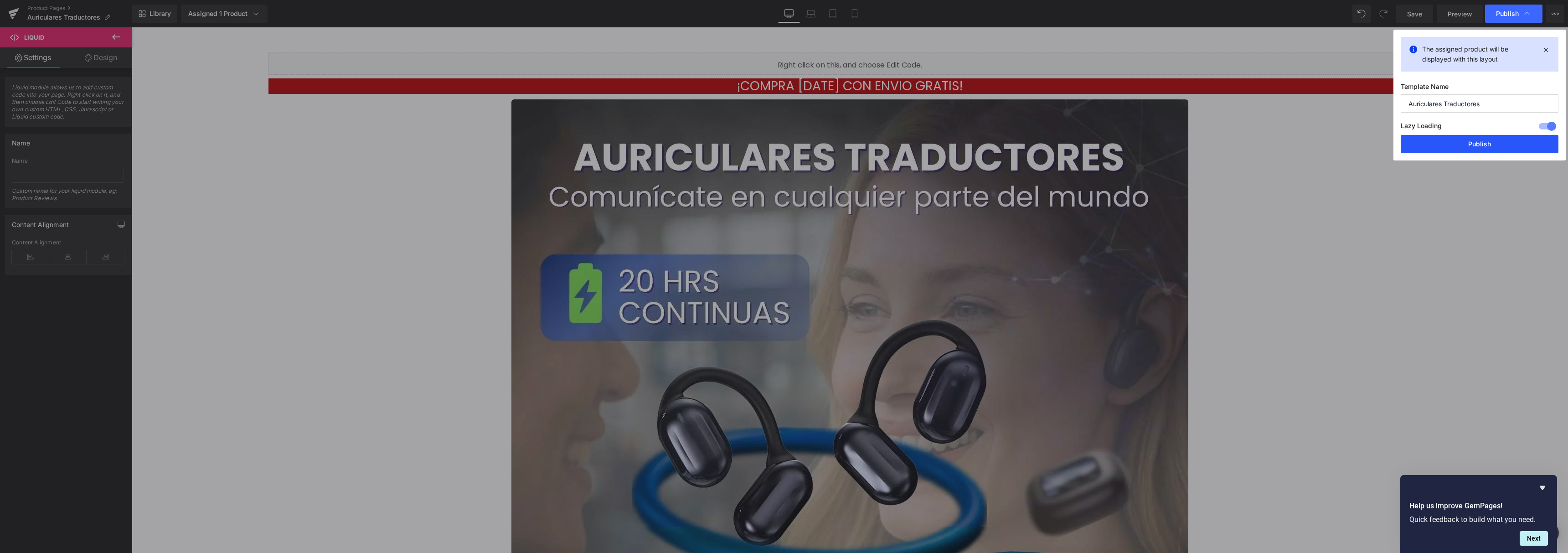
drag, startPoint x: 1472, startPoint y: 141, endPoint x: 1023, endPoint y: 43, distance: 459.6
click at [1472, 141] on button "Publish" at bounding box center [1479, 144] width 158 height 18
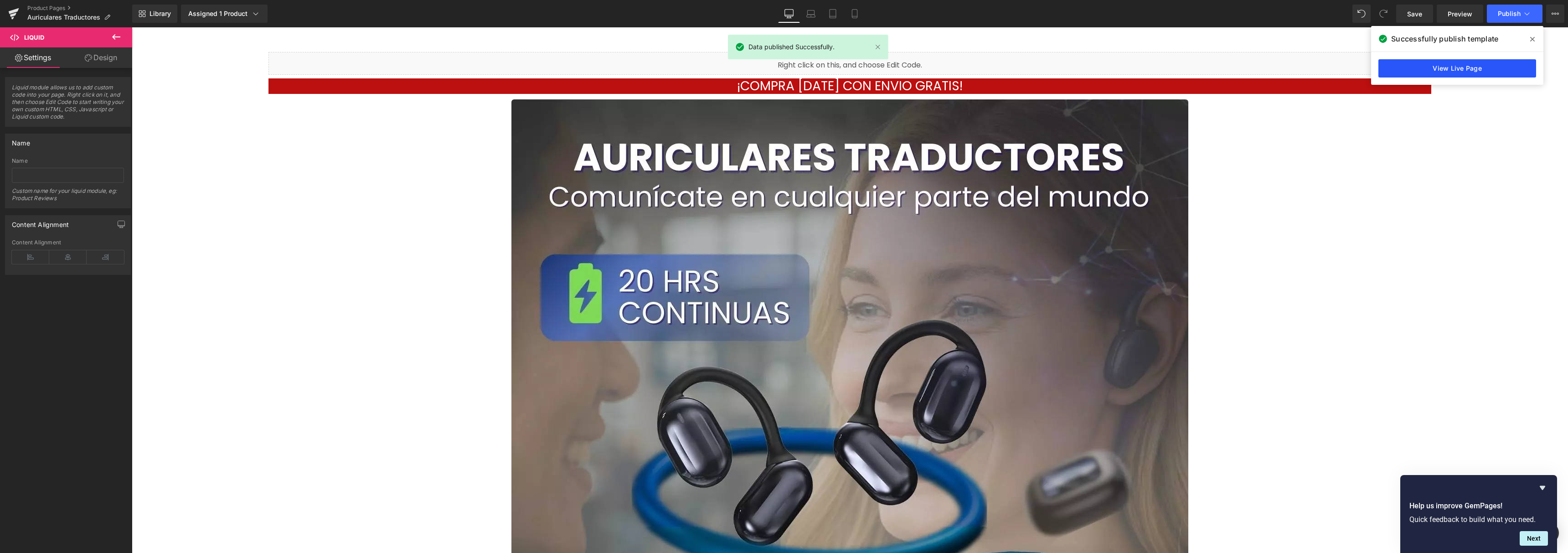
click at [1423, 69] on link "View Live Page" at bounding box center [1457, 68] width 158 height 18
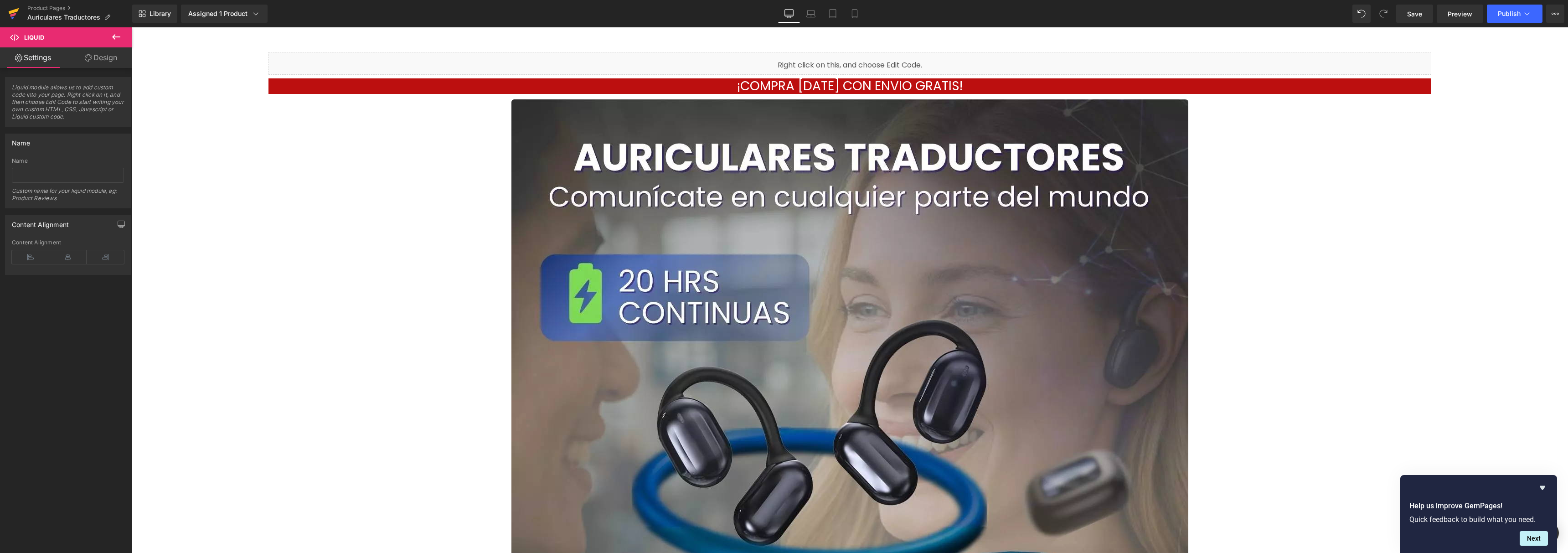
click at [8, 12] on icon at bounding box center [13, 13] width 11 height 23
